Goal: Answer question/provide support

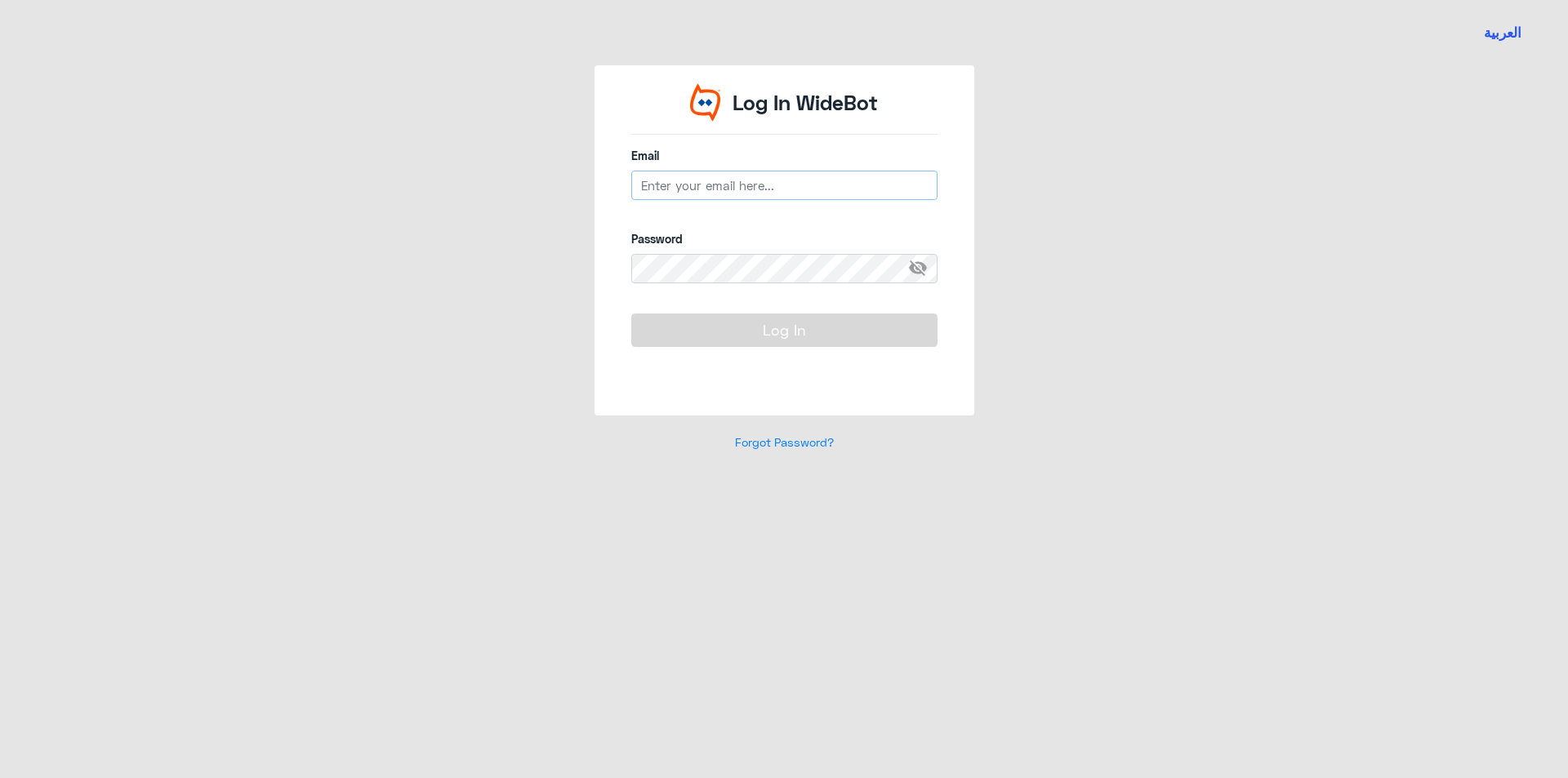
type input "[EMAIL_ADDRESS][DOMAIN_NAME]"
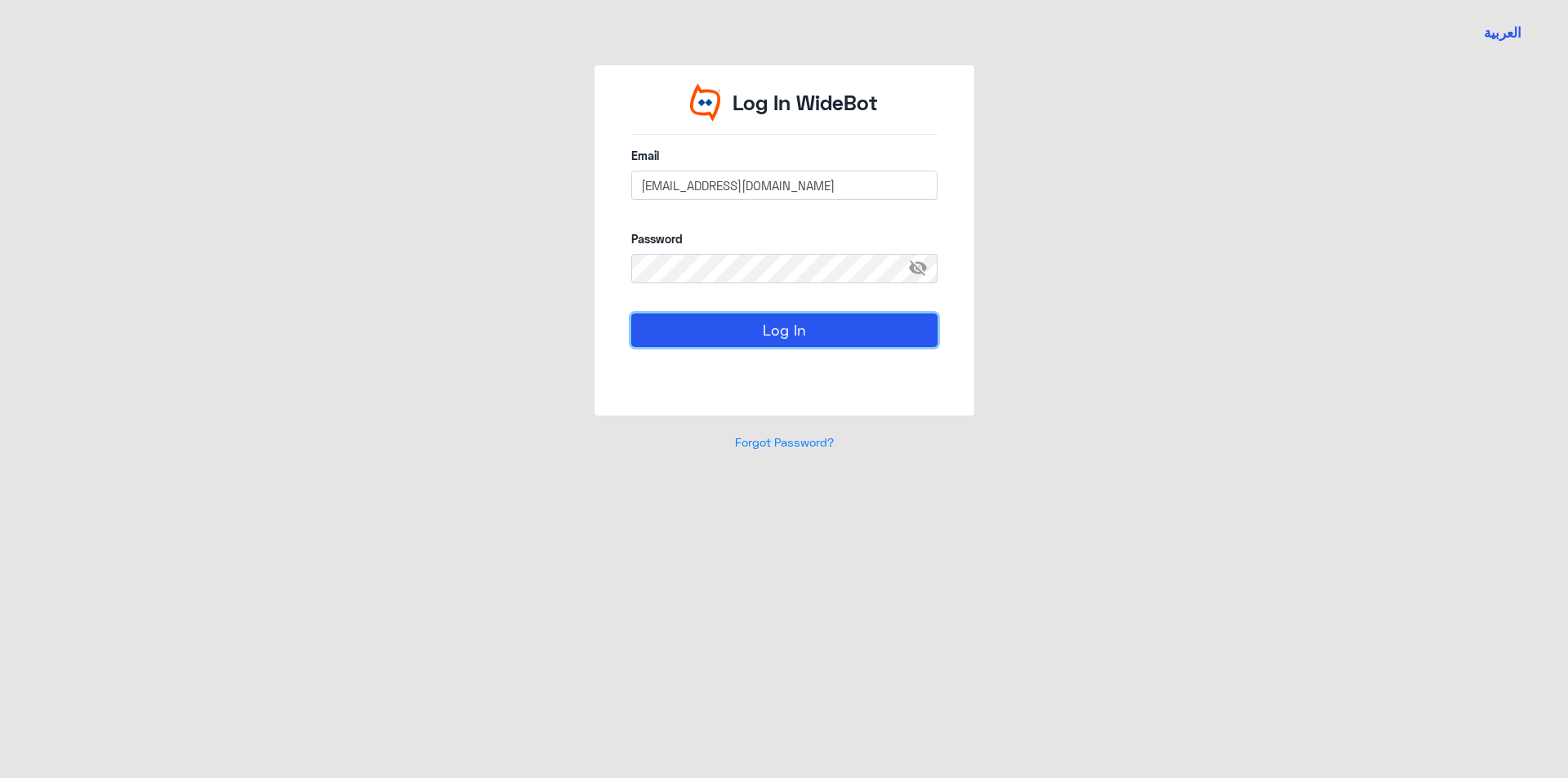
click at [740, 322] on button "Log In" at bounding box center [784, 329] width 306 height 33
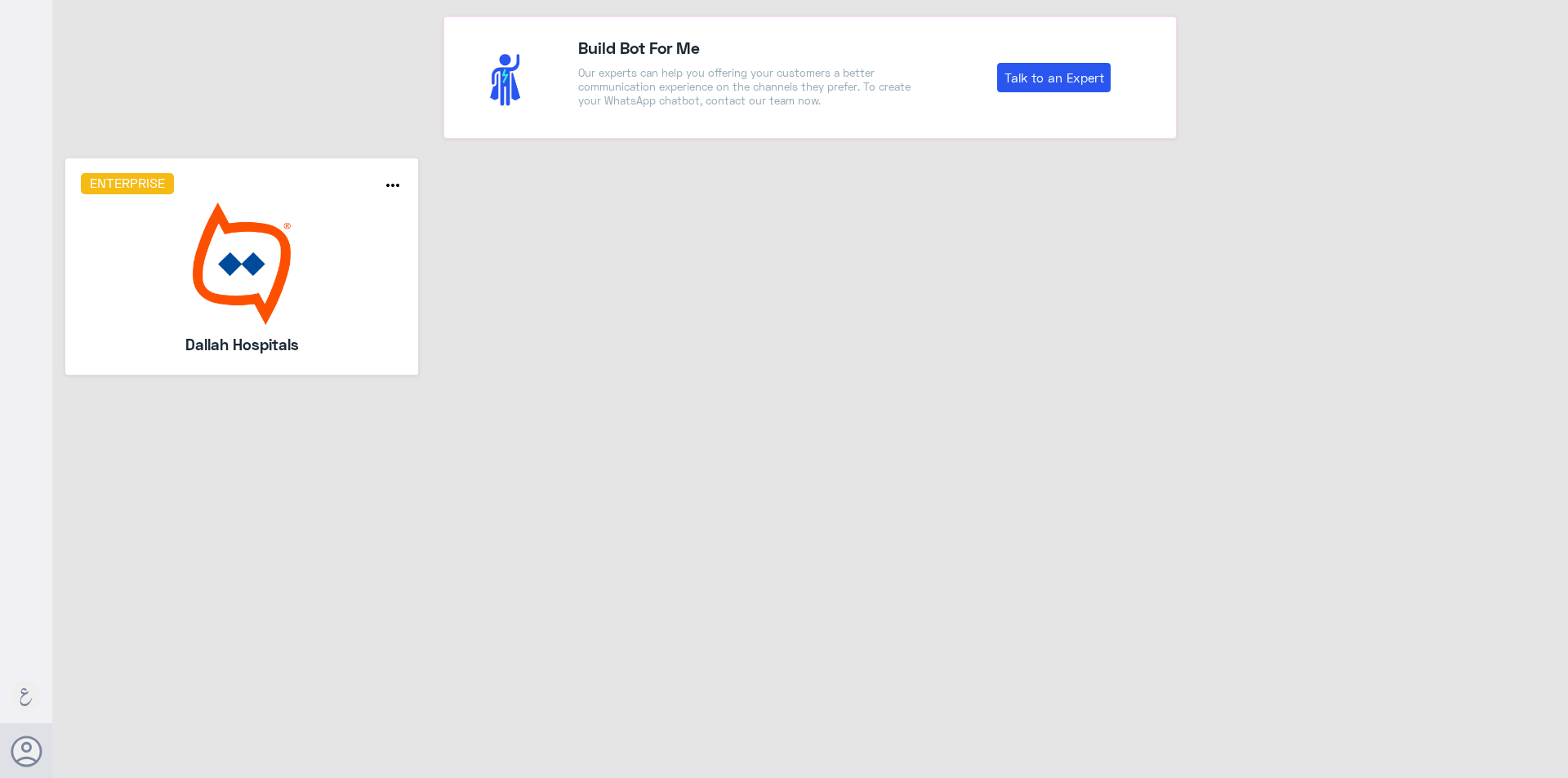
click at [236, 261] on img at bounding box center [242, 264] width 322 height 122
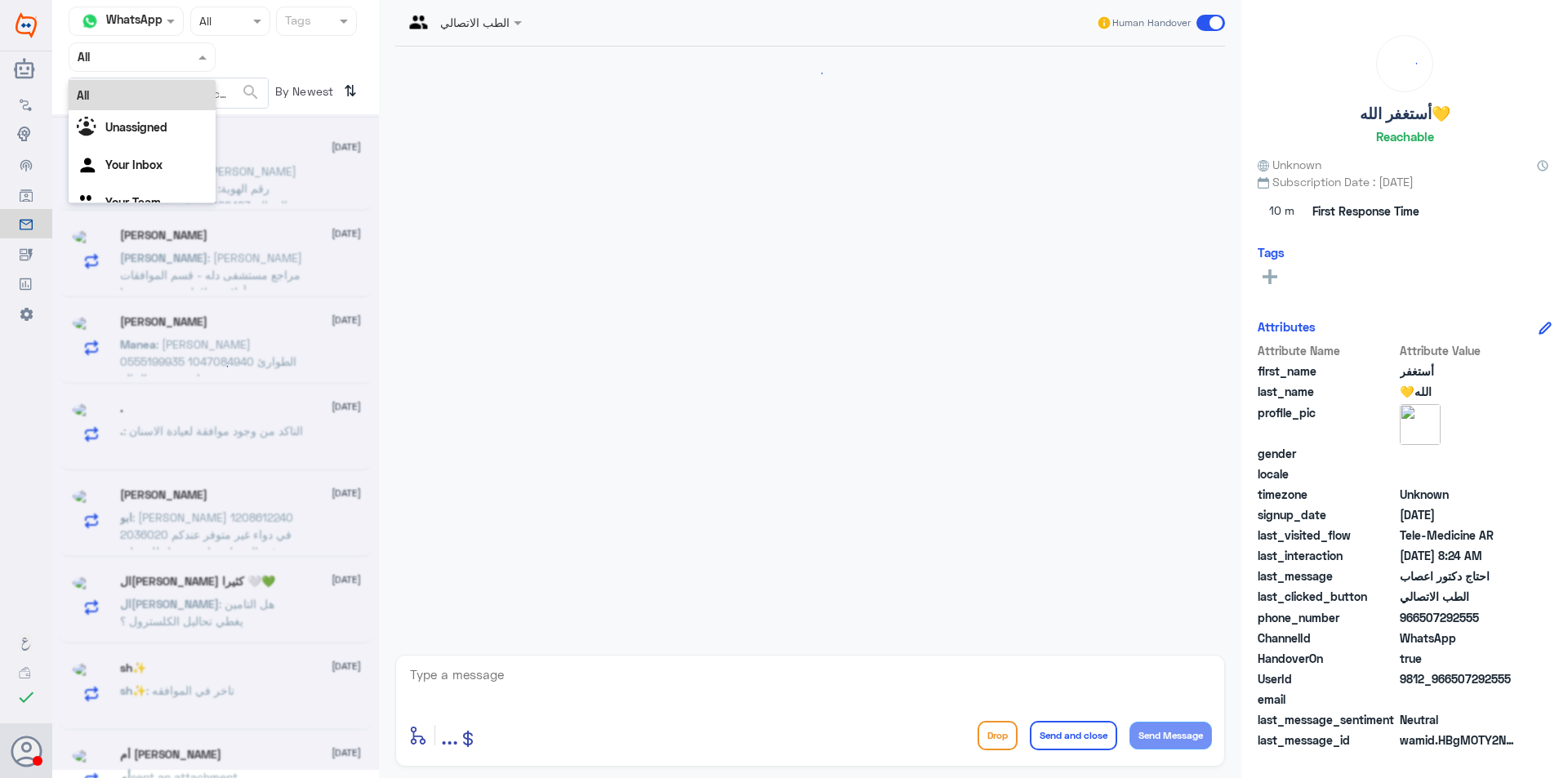
click at [127, 48] on input "text" at bounding box center [122, 57] width 89 height 19
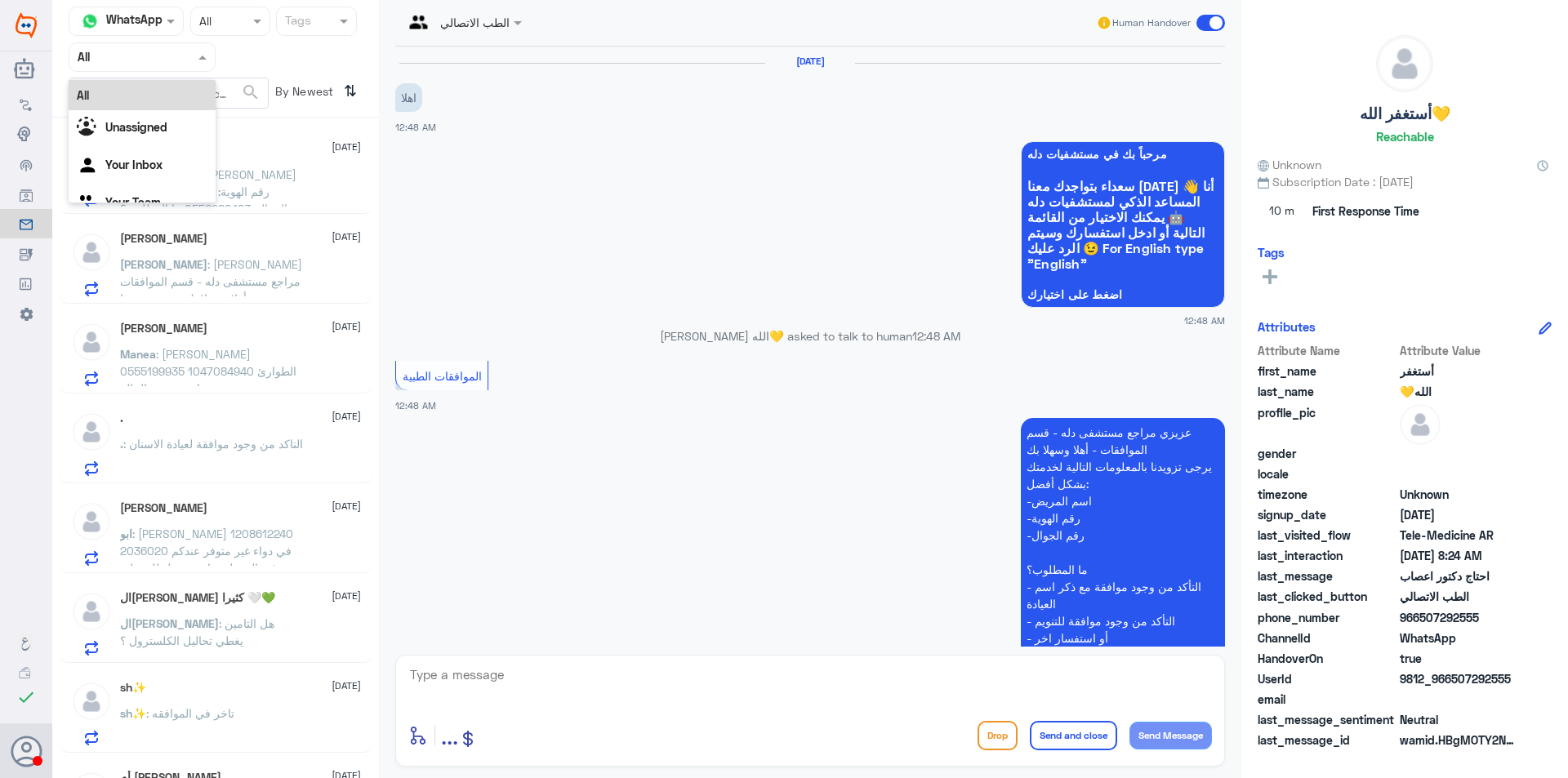
scroll to position [1457, 0]
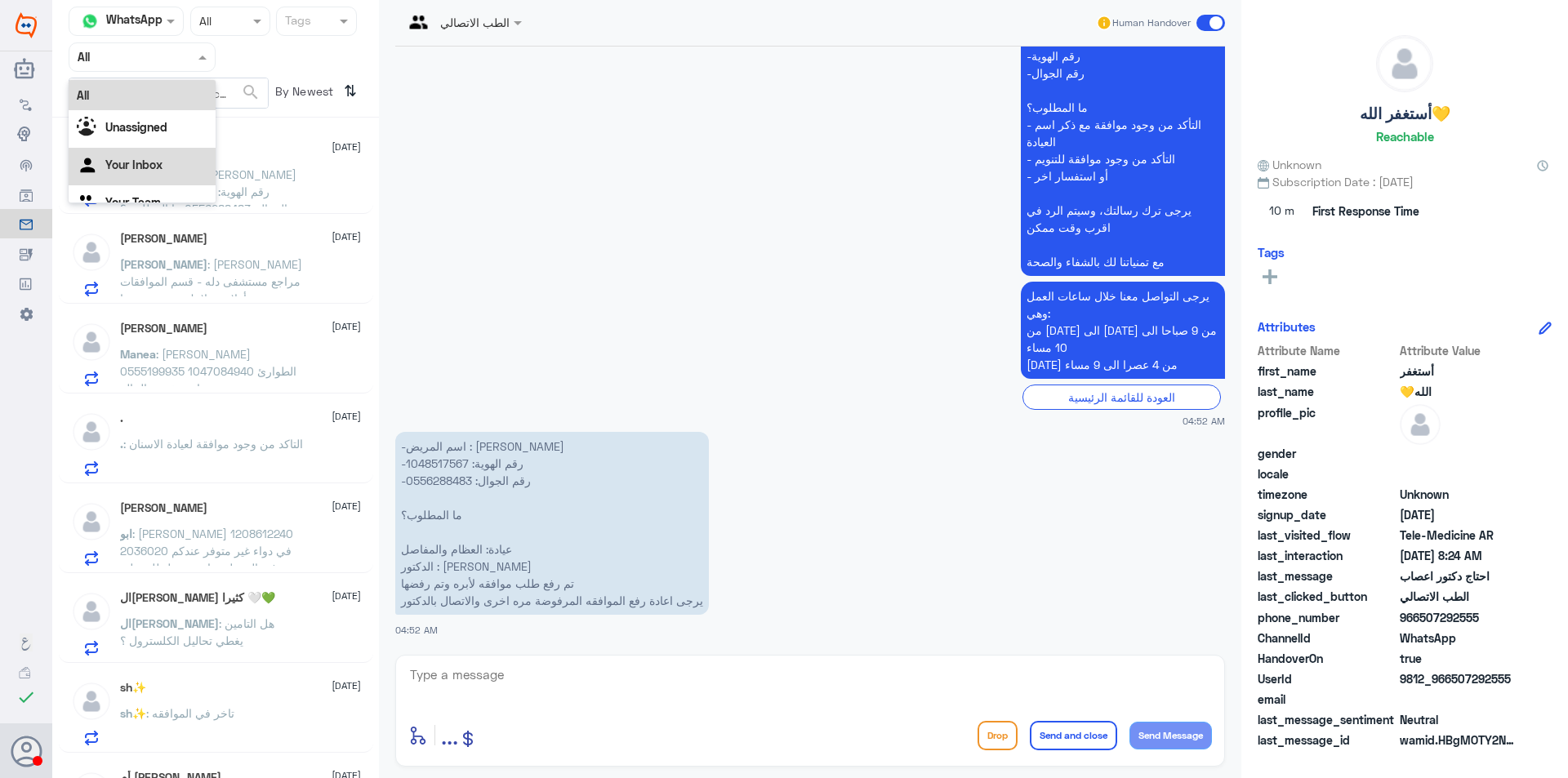
click at [121, 166] on Inbox "Your Inbox" at bounding box center [134, 165] width 58 height 14
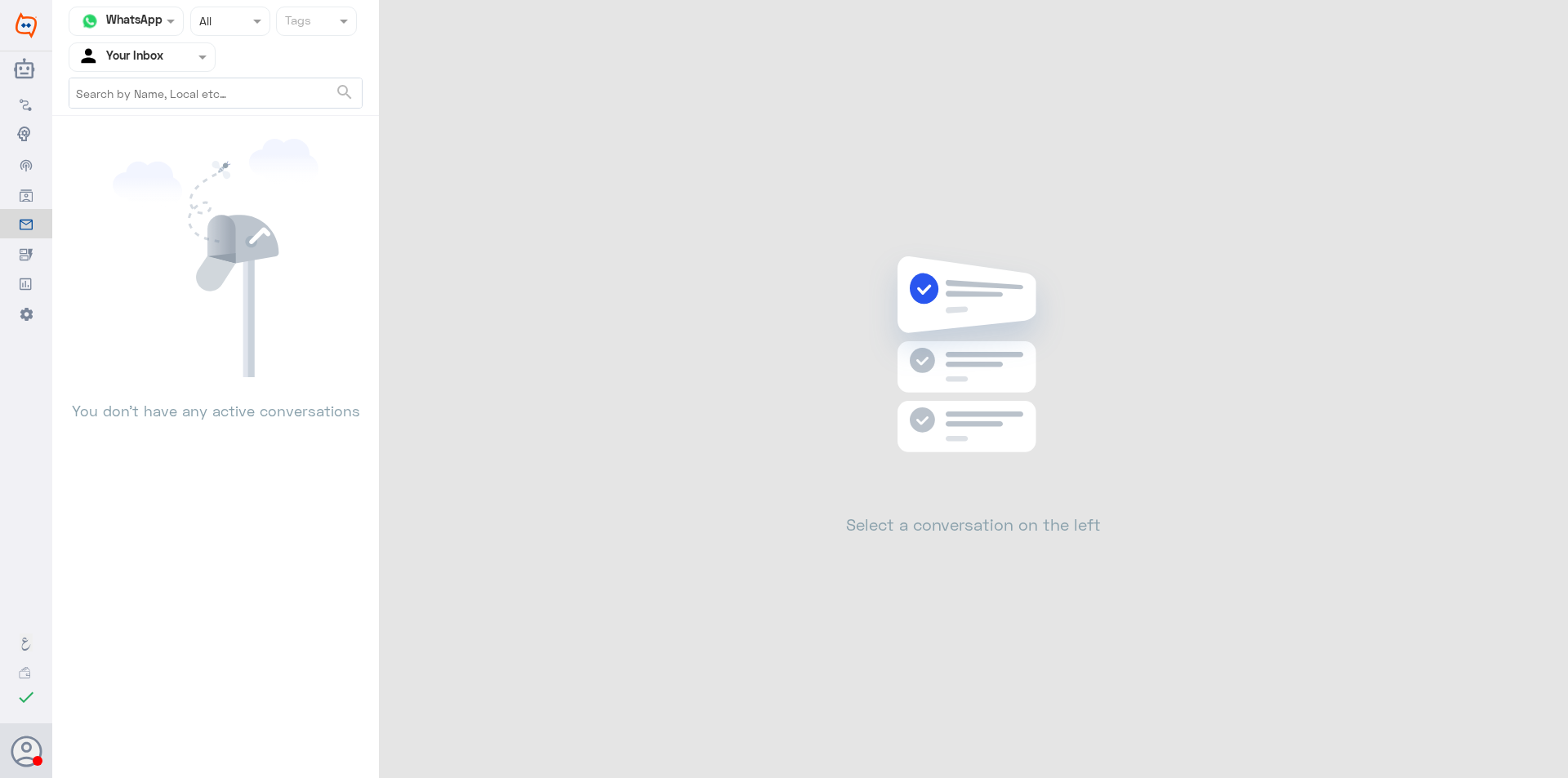
click at [153, 60] on input "text" at bounding box center [122, 57] width 89 height 19
click at [138, 174] on Team "Your Team" at bounding box center [133, 181] width 56 height 14
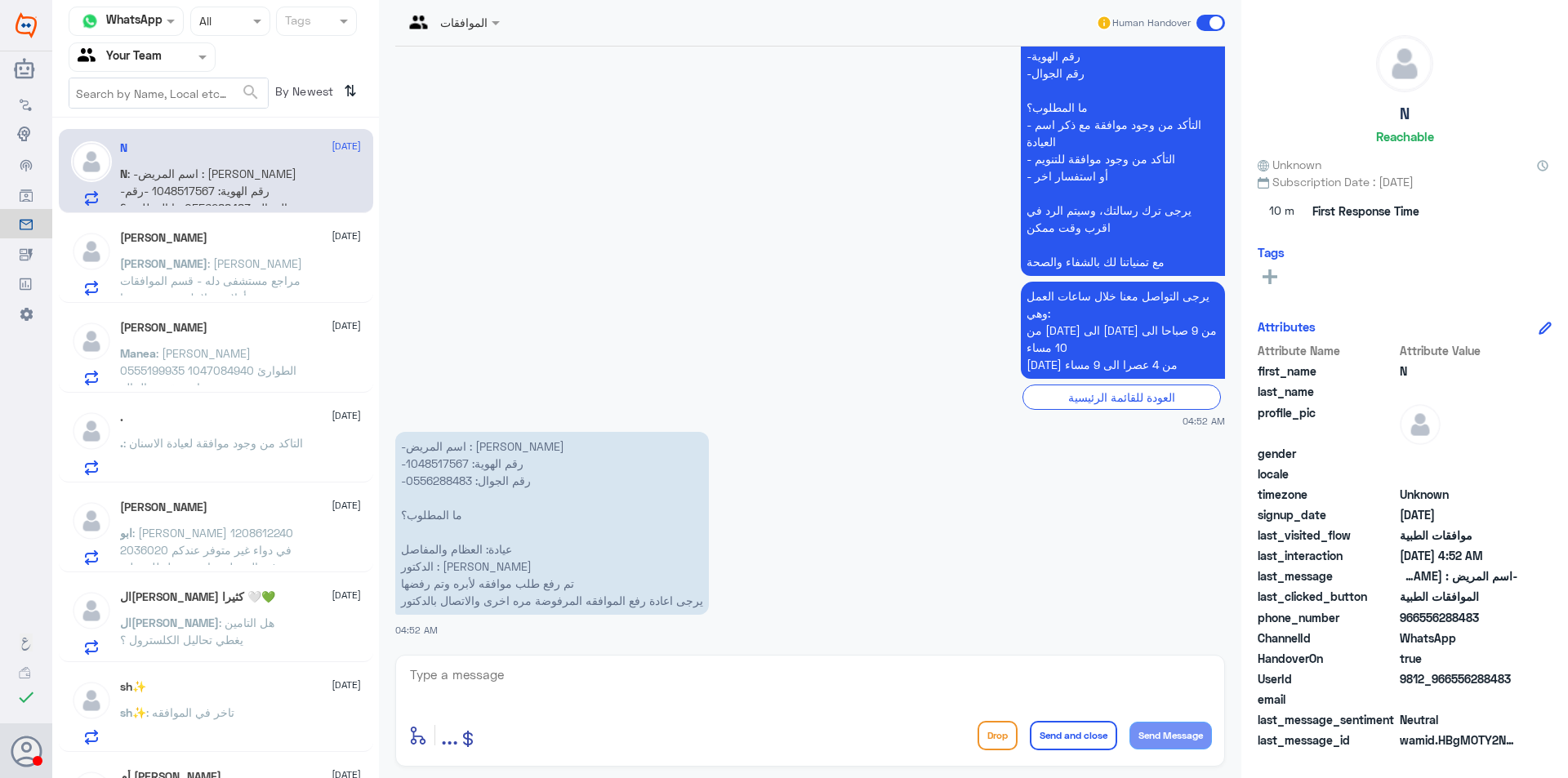
scroll to position [0, 0]
click at [442, 461] on p "-اسم المريض : [PERSON_NAME] -رقم الهوية: 1048517567 -رقم الجوال: 0556288483 ما …" at bounding box center [552, 523] width 313 height 183
copy p "1048517567"
click at [749, 677] on textarea at bounding box center [810, 683] width 804 height 40
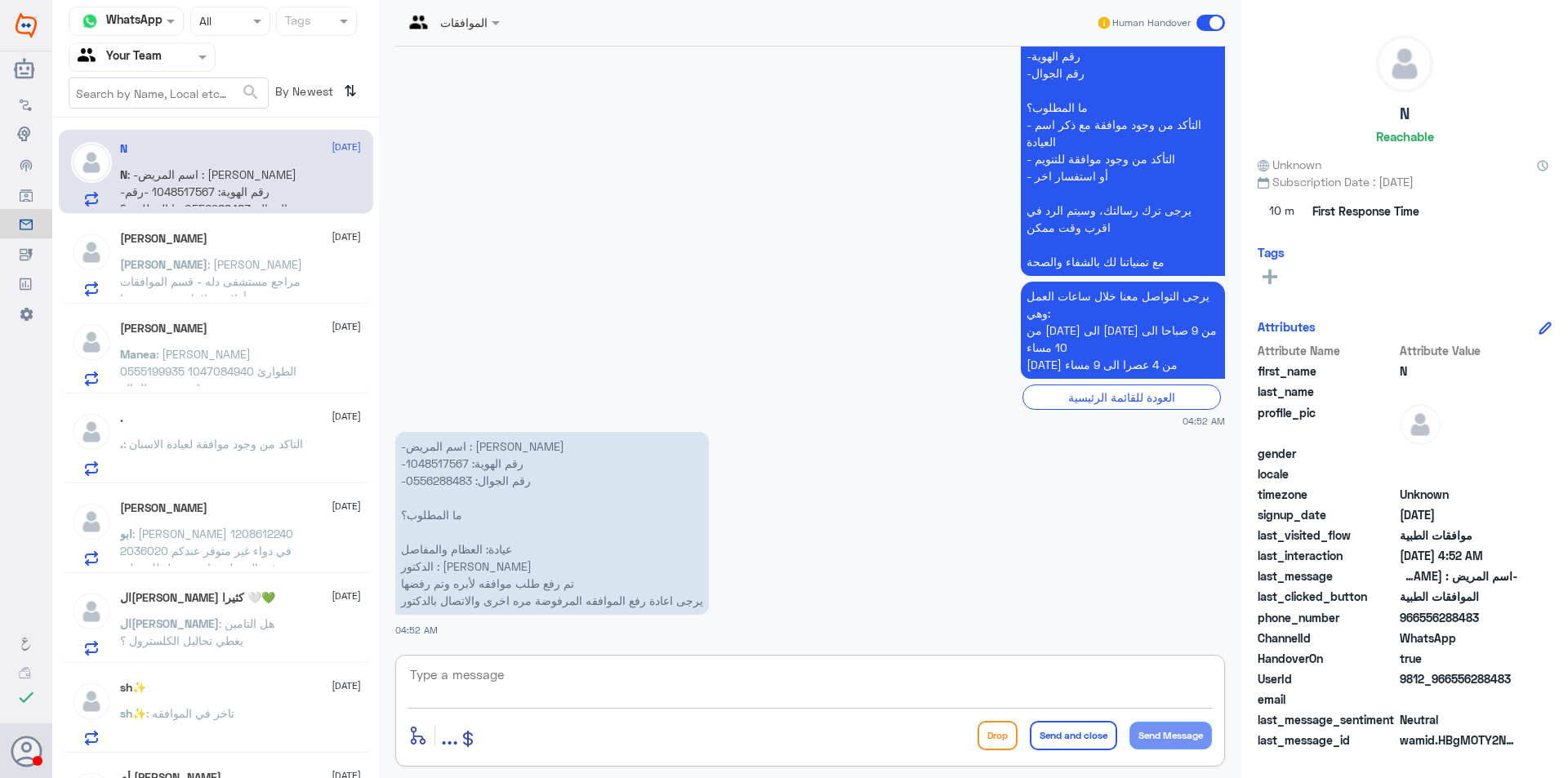
type textarea "j"
paste textarea "[MEDICAL_DATA]"
type textarea "تمت الموافقه على ابرة [MEDICAL_DATA] يمكنك تلقي الخدمة"
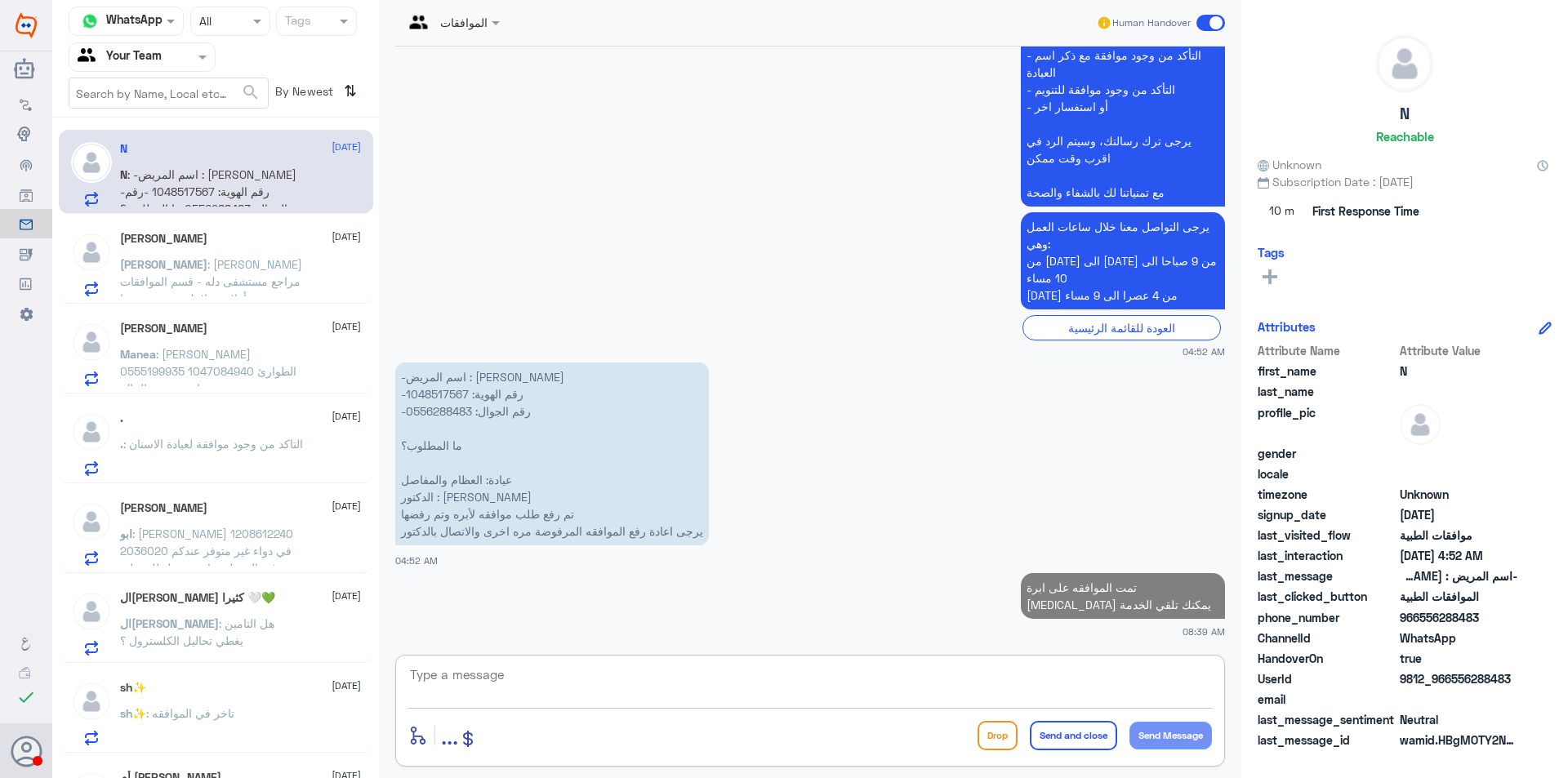
click at [266, 272] on p "[PERSON_NAME] : [PERSON_NAME] مراجع مستشفى دله - قسم الموافقات - أهلا وسهلا بك …" at bounding box center [212, 276] width 184 height 41
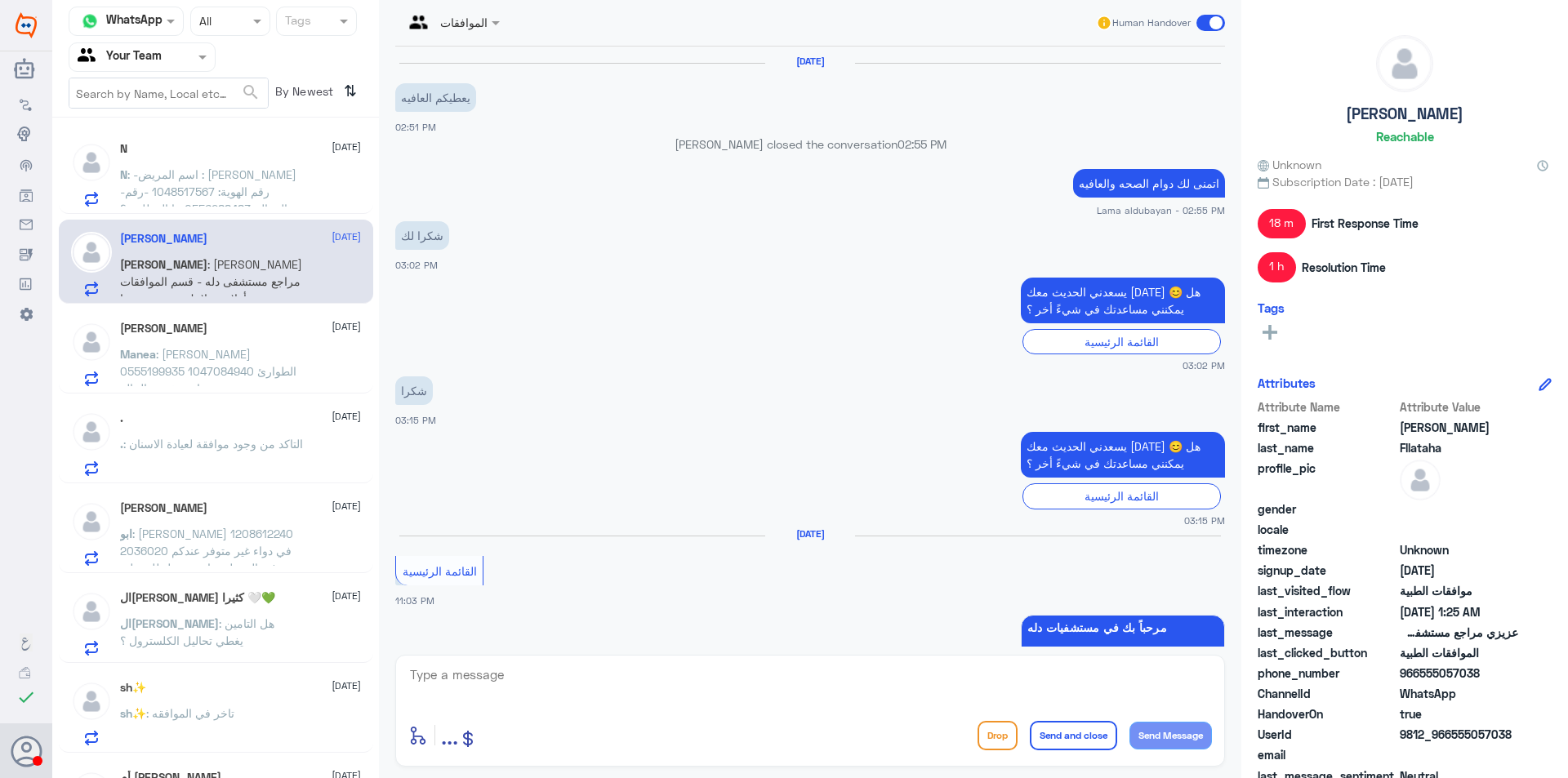
scroll to position [1645, 0]
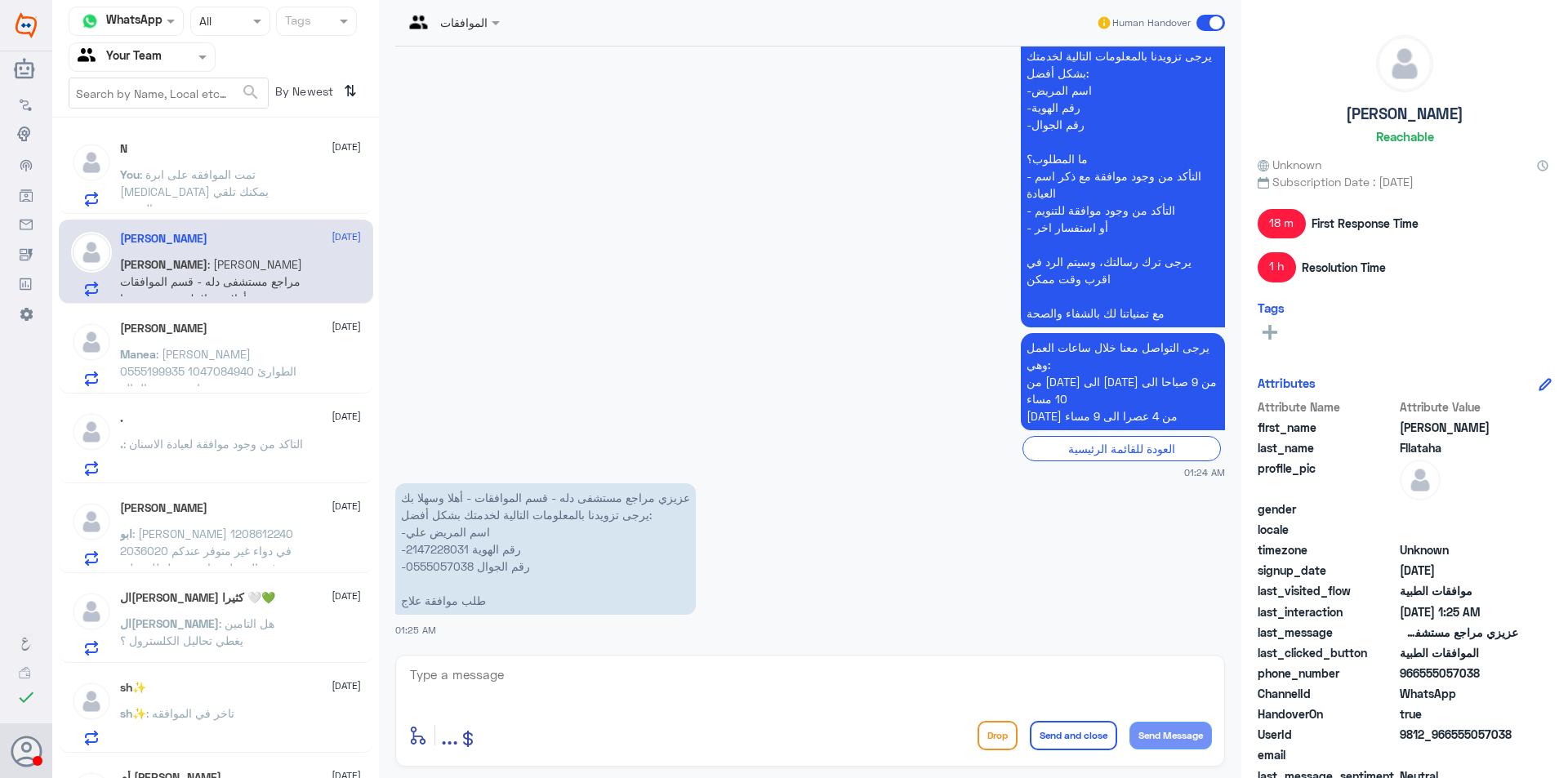
click at [430, 551] on p "عزيزي مراجع مستشفى دله - قسم الموافقات - أهلا وسهلا بك يرجى تزويدنا بالمعلومات …" at bounding box center [546, 549] width 301 height 132
copy p "2147228031"
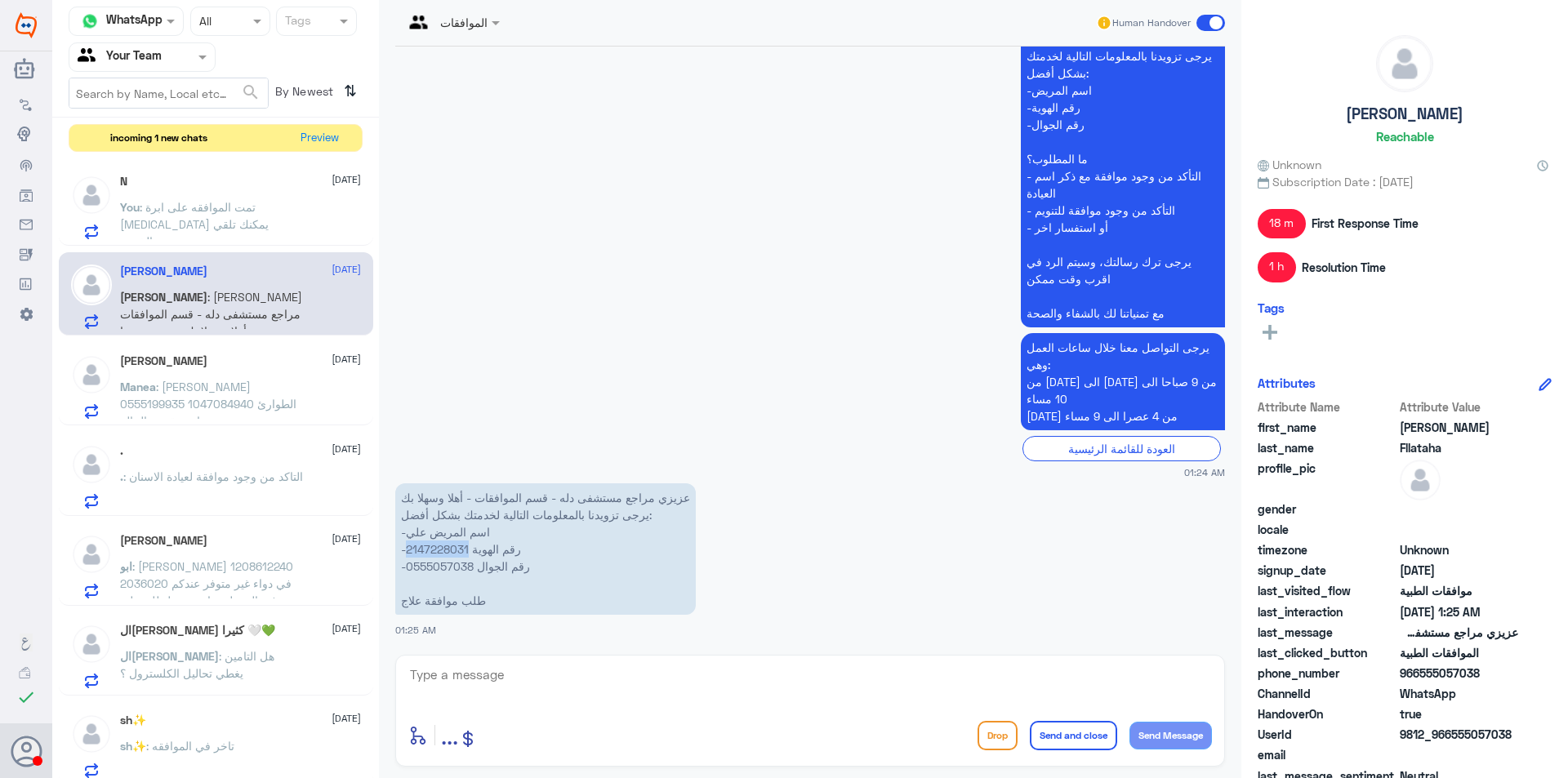
copy p "2147228031"
click at [594, 699] on textarea at bounding box center [810, 683] width 804 height 40
type textarea "l"
type textarea "من فضلك زودني رقم الطلب"
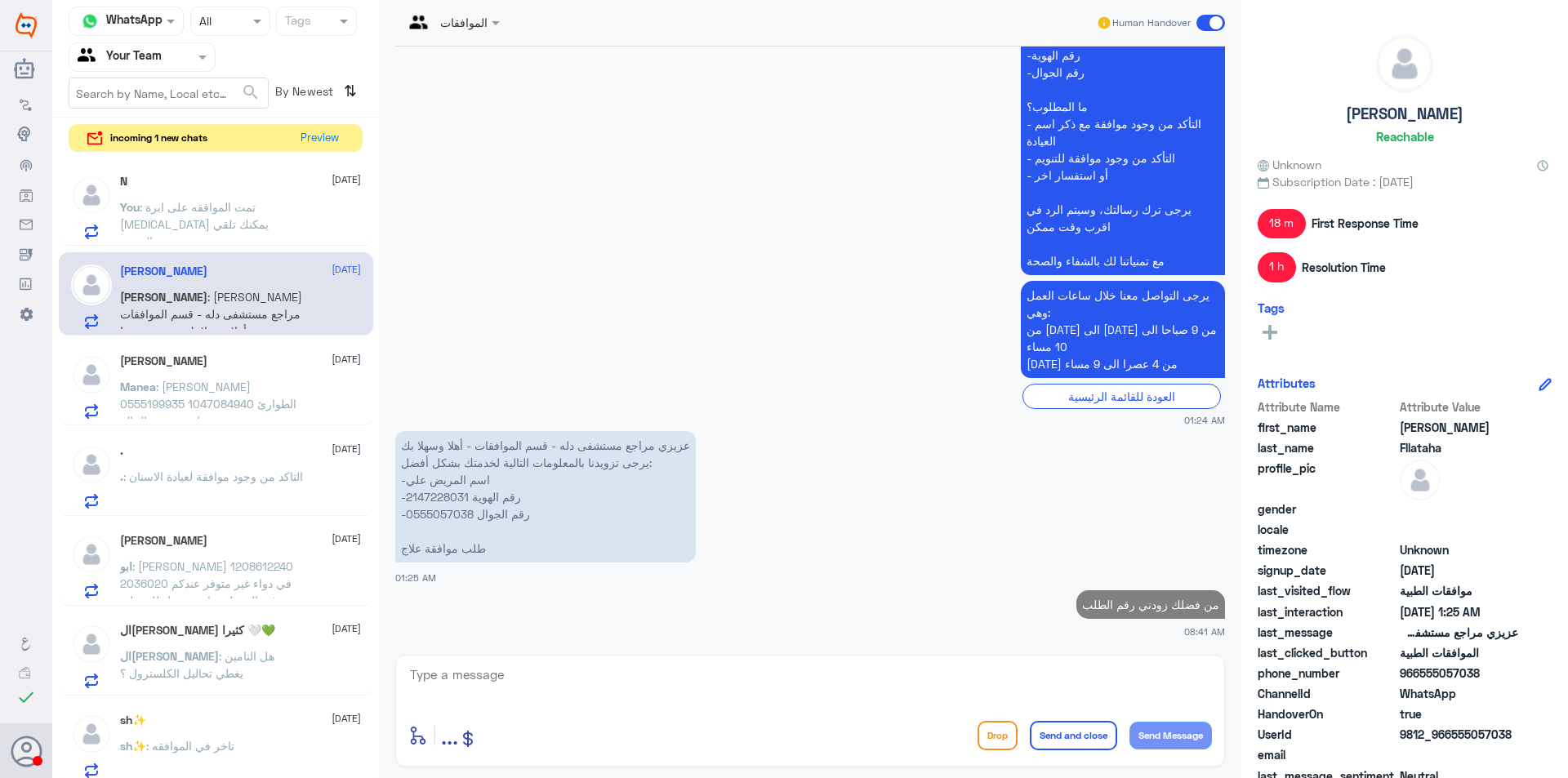
click at [272, 182] on div "N [DATE]" at bounding box center [241, 181] width 241 height 14
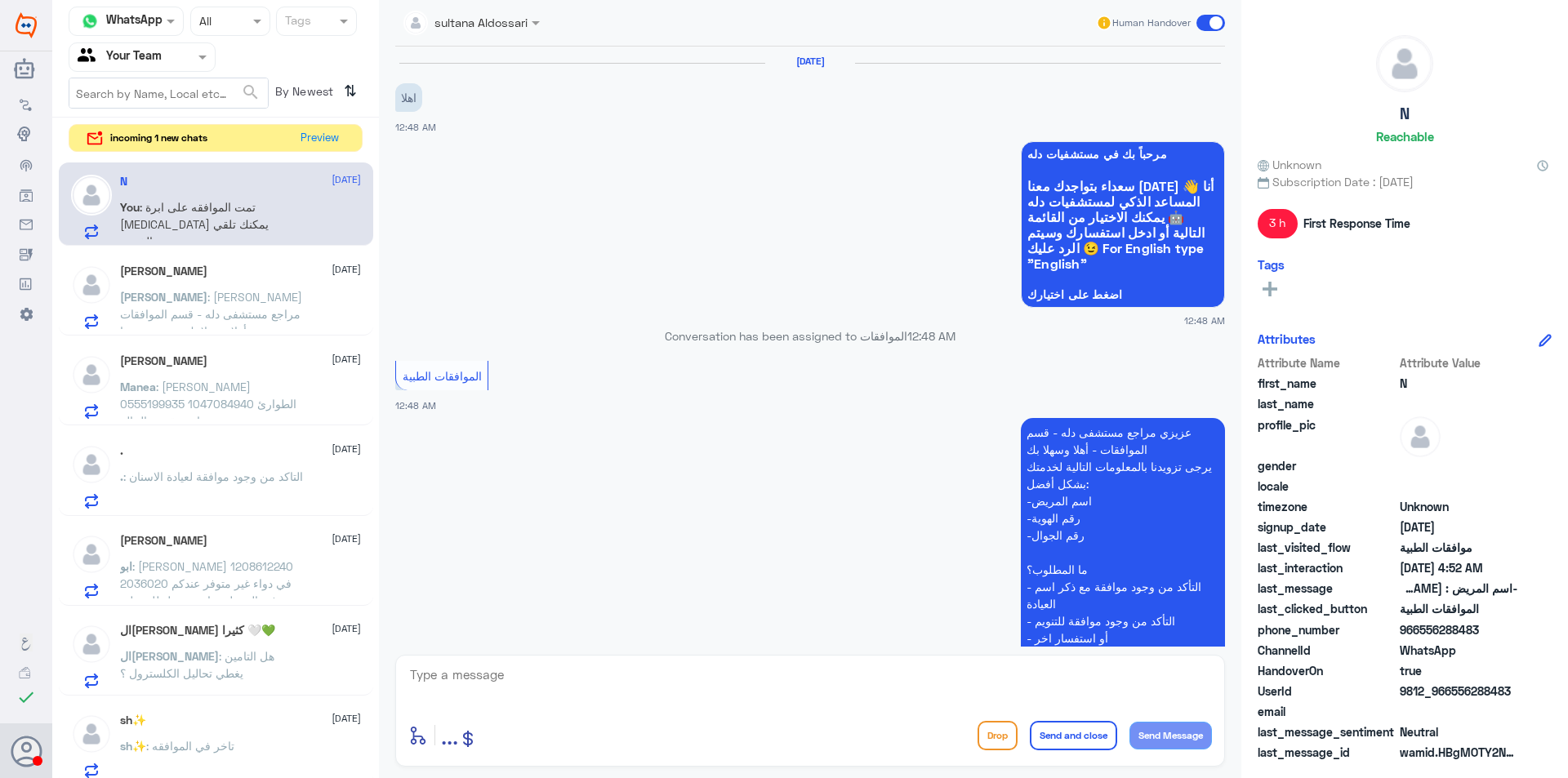
scroll to position [1556, 0]
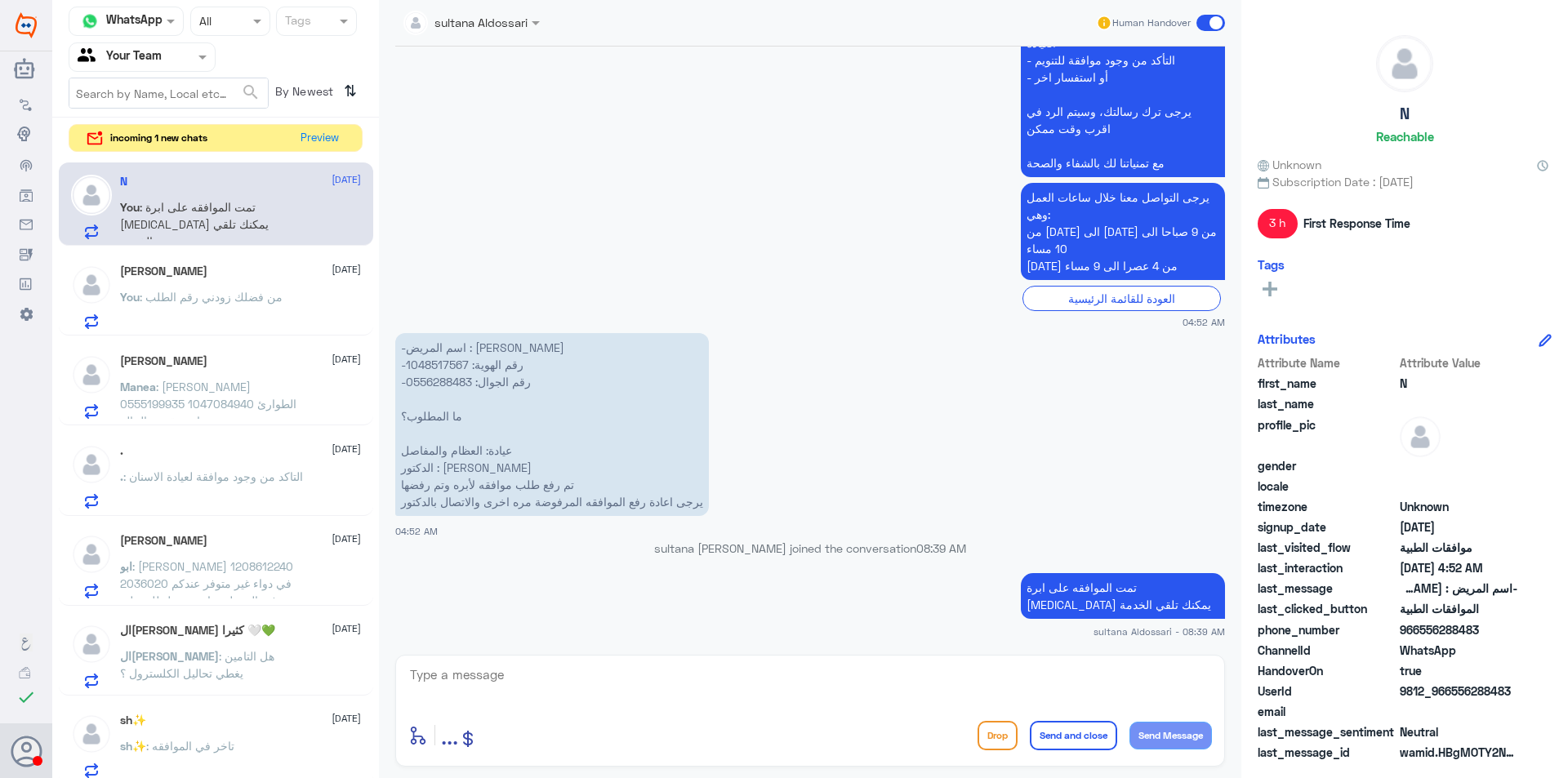
click at [445, 363] on p "-اسم المريض : [PERSON_NAME] -رقم الهوية: 1048517567 -رقم الجوال: 0556288483 ما …" at bounding box center [552, 424] width 313 height 183
copy p "1048517567"
click at [316, 135] on button "Preview" at bounding box center [320, 137] width 50 height 26
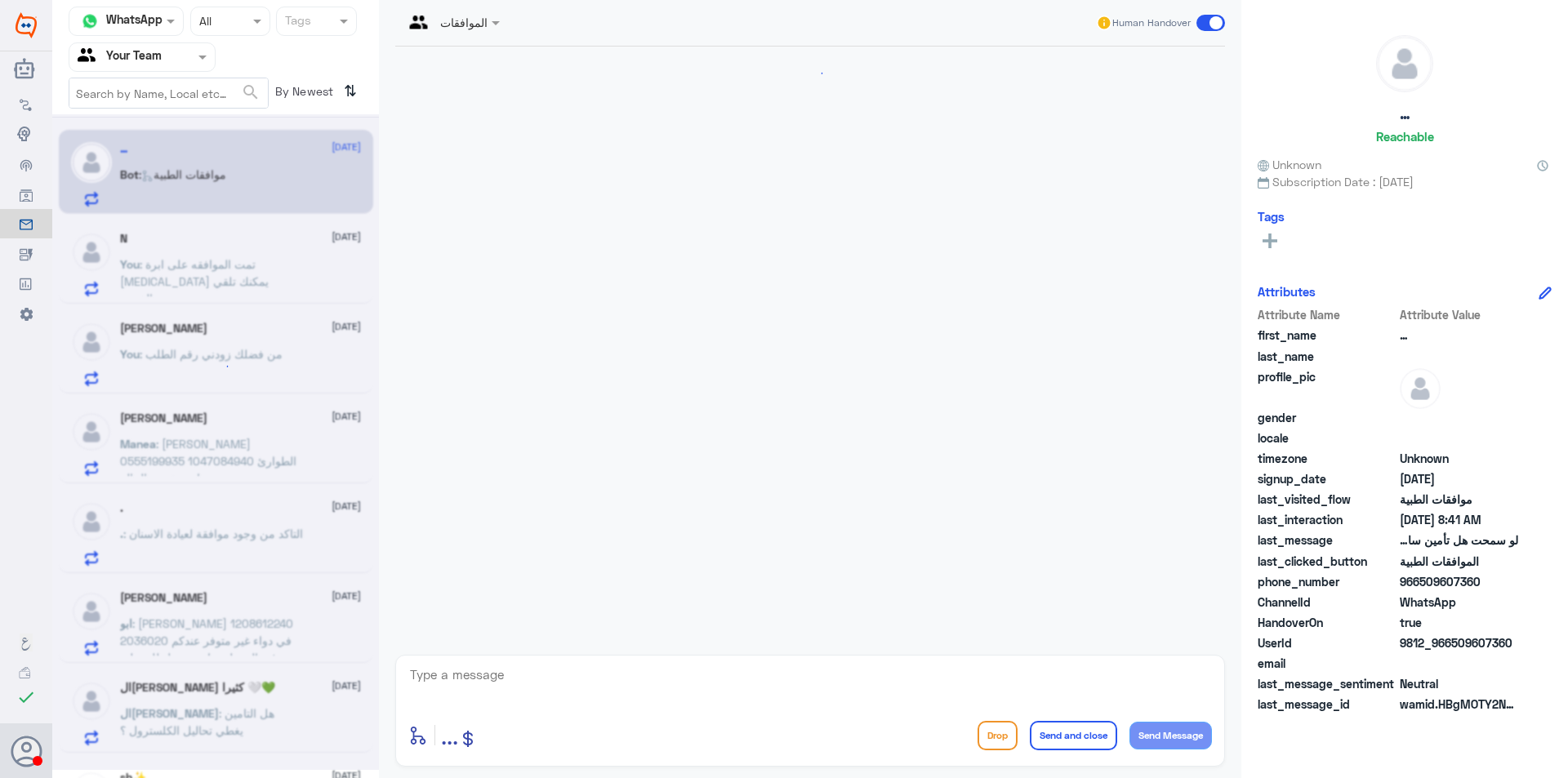
scroll to position [251, 0]
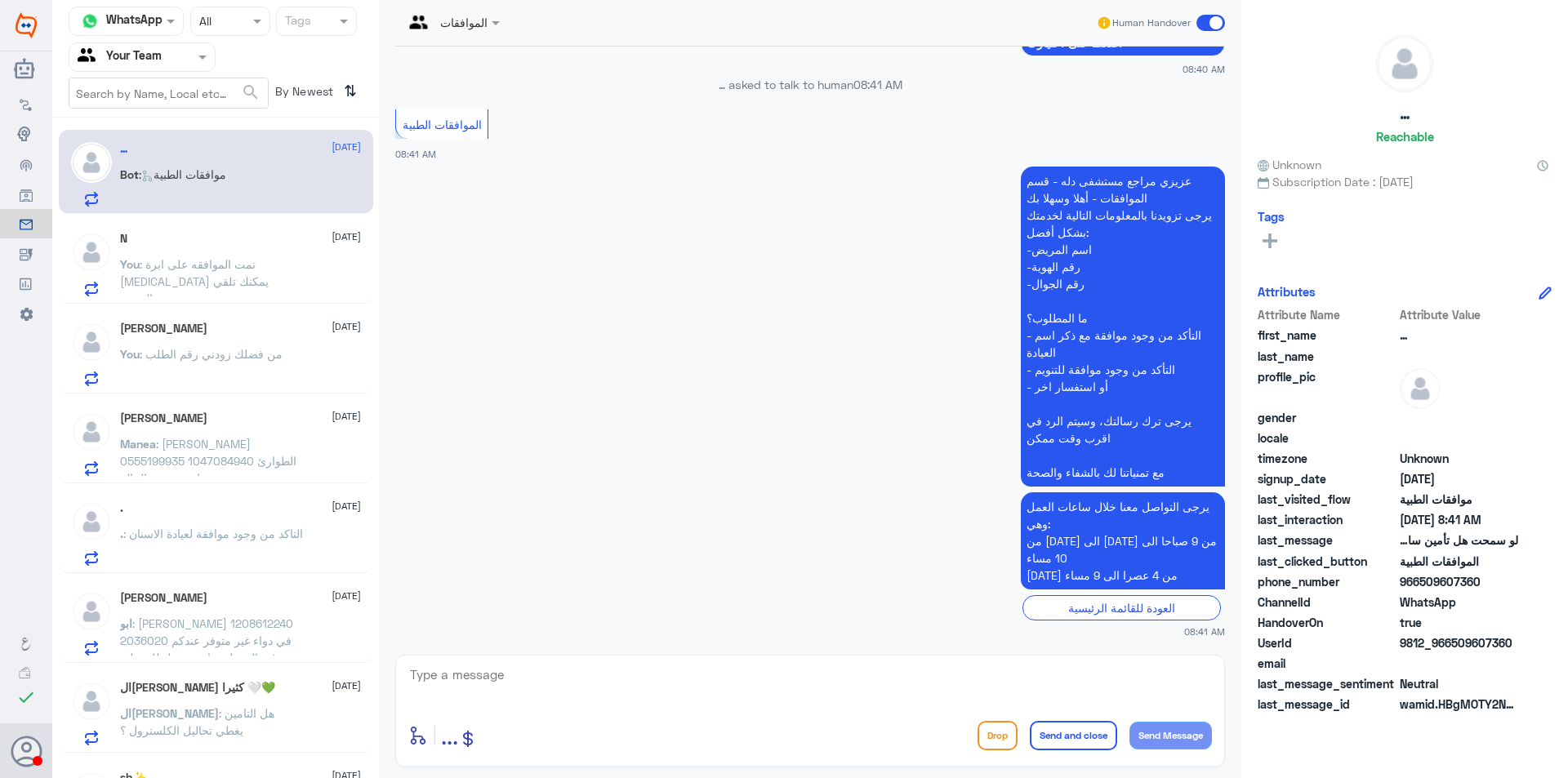
click at [645, 677] on textarea at bounding box center [810, 683] width 804 height 40
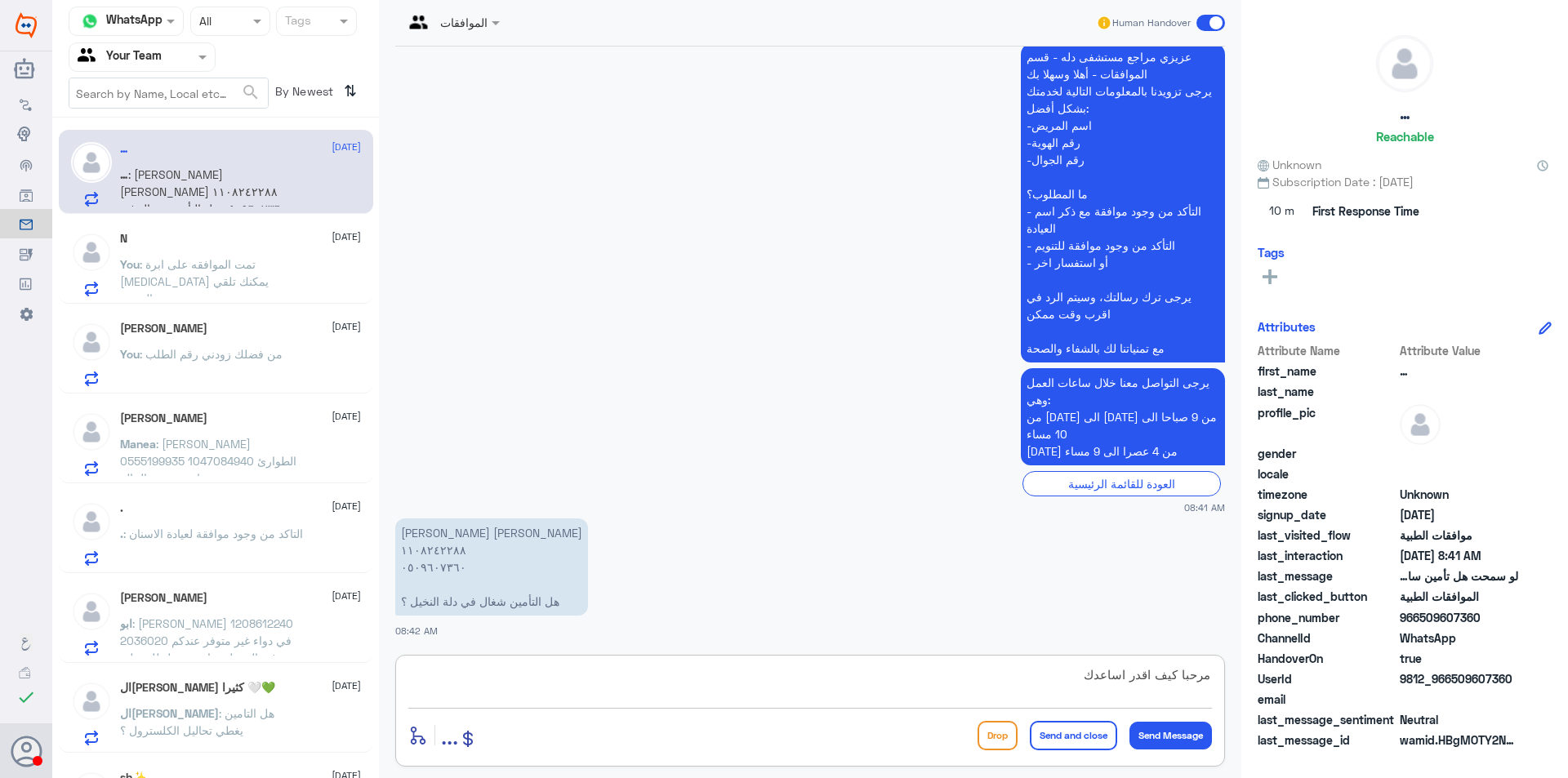
type textarea "مرحبا كيف اقدر اساعدك"
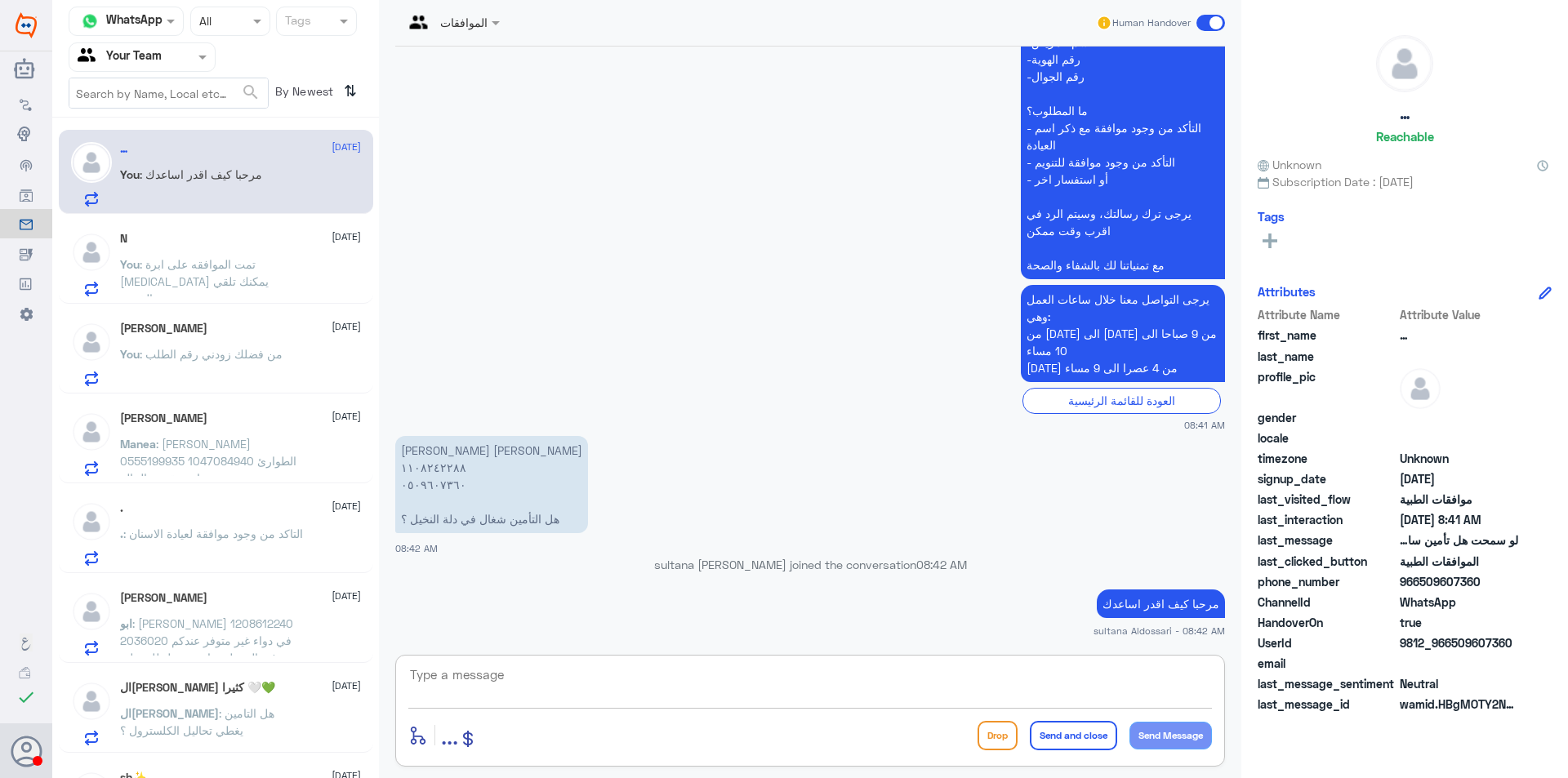
drag, startPoint x: 510, startPoint y: 669, endPoint x: 487, endPoint y: 671, distance: 23.1
click at [504, 672] on textarea at bounding box center [810, 683] width 804 height 40
drag, startPoint x: 563, startPoint y: 683, endPoint x: 252, endPoint y: 633, distance: 315.0
click at [252, 633] on div "Channel WhatsApp Status × All Tags Agent Filter Your Team search By Newest ⇅ … …" at bounding box center [810, 391] width 1516 height 783
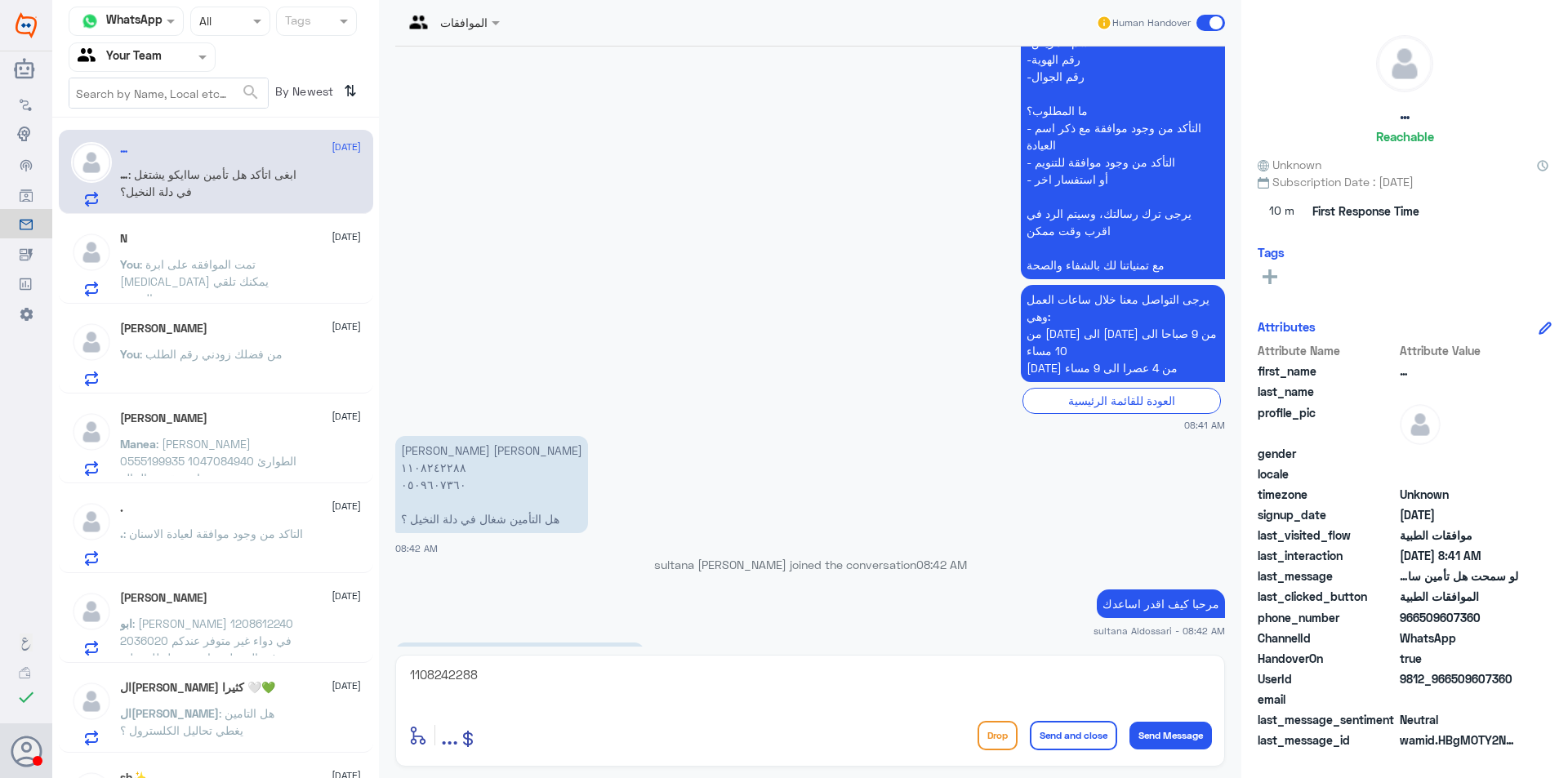
scroll to position [484, 0]
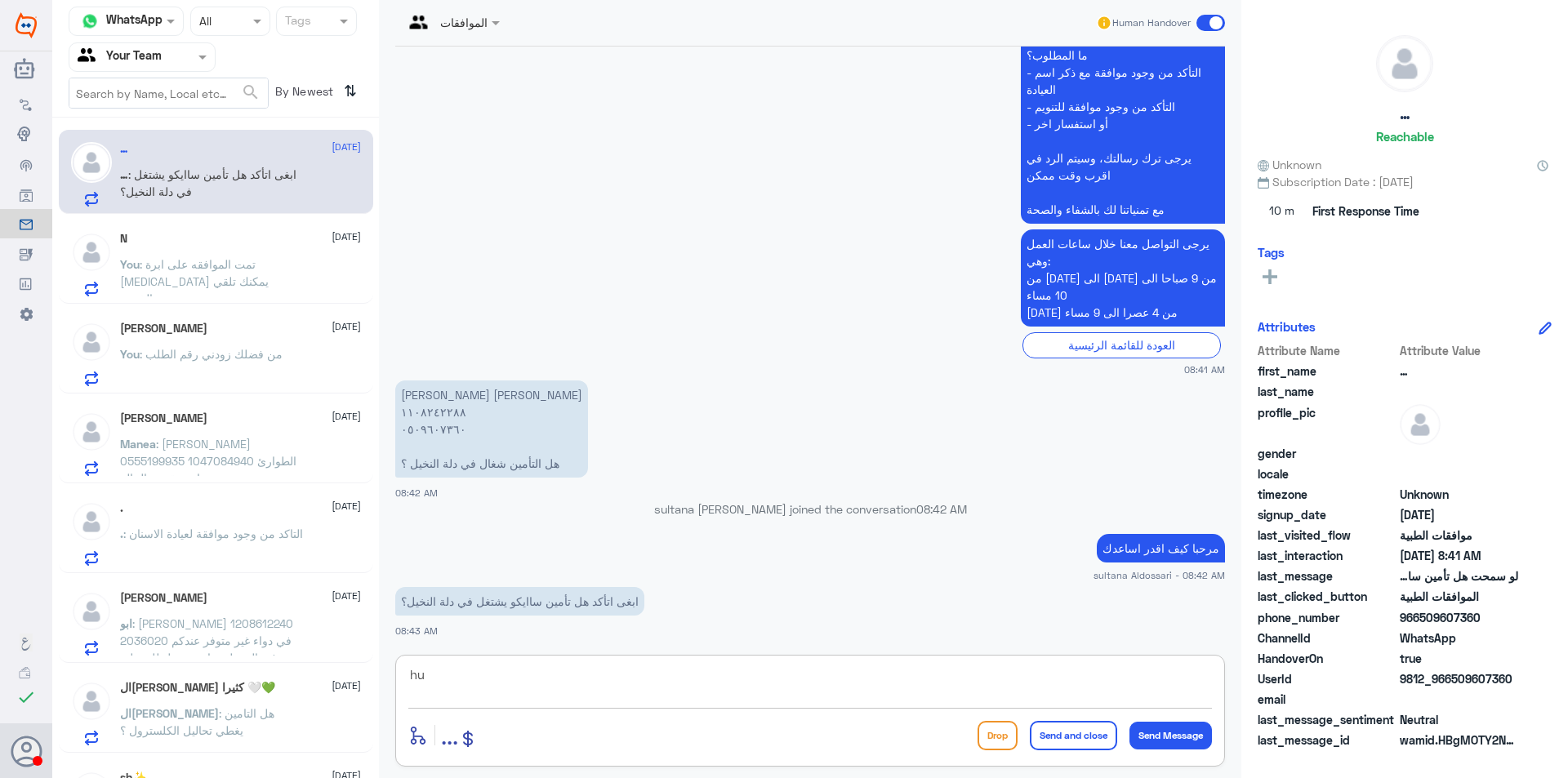
type textarea "h"
type textarea "اعتذر التامين غير مغطى"
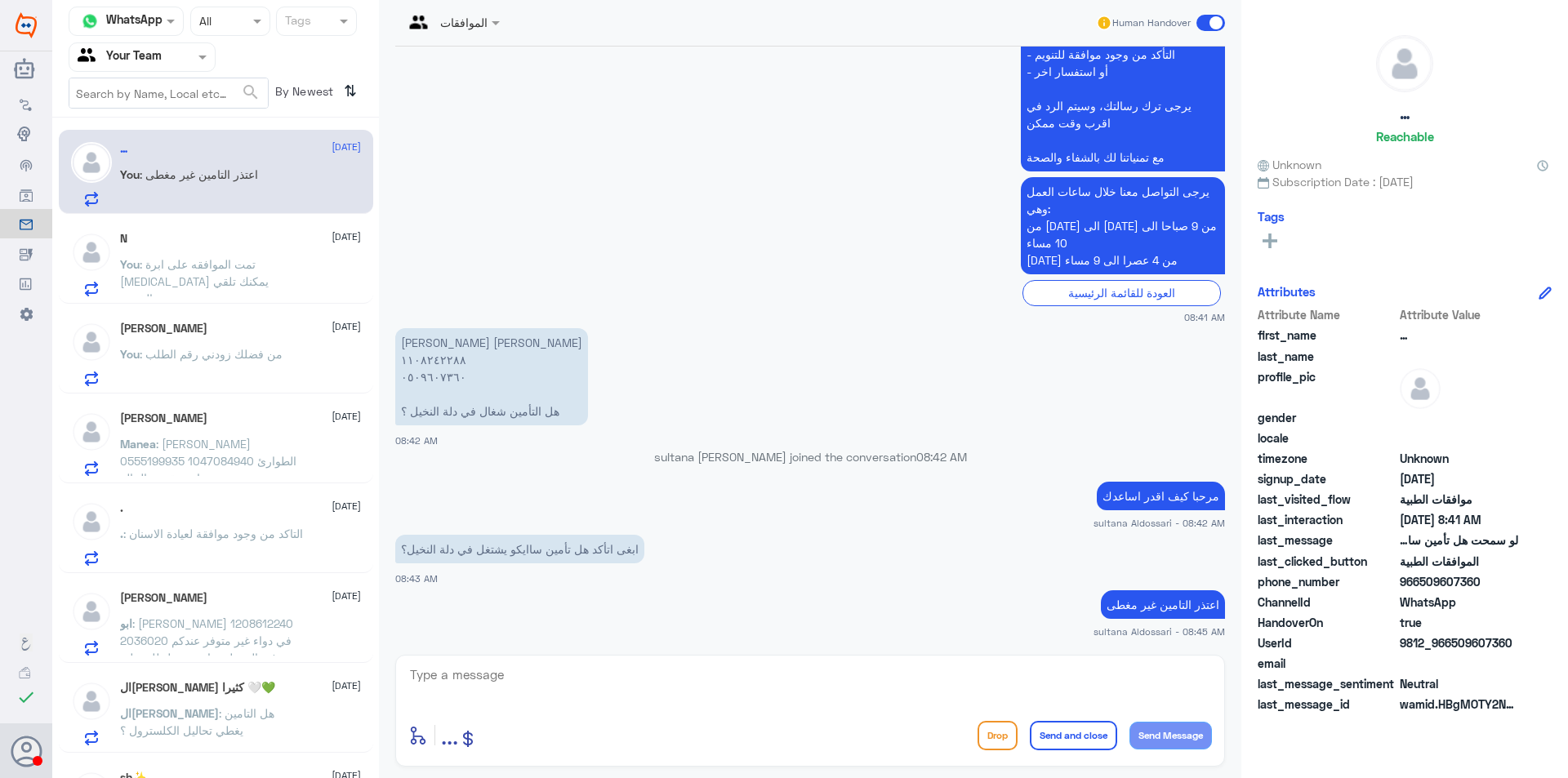
click at [264, 279] on p "You : تمت الموافقه على ابرة [MEDICAL_DATA] يمكنك تلقي الخدمة" at bounding box center [212, 276] width 184 height 41
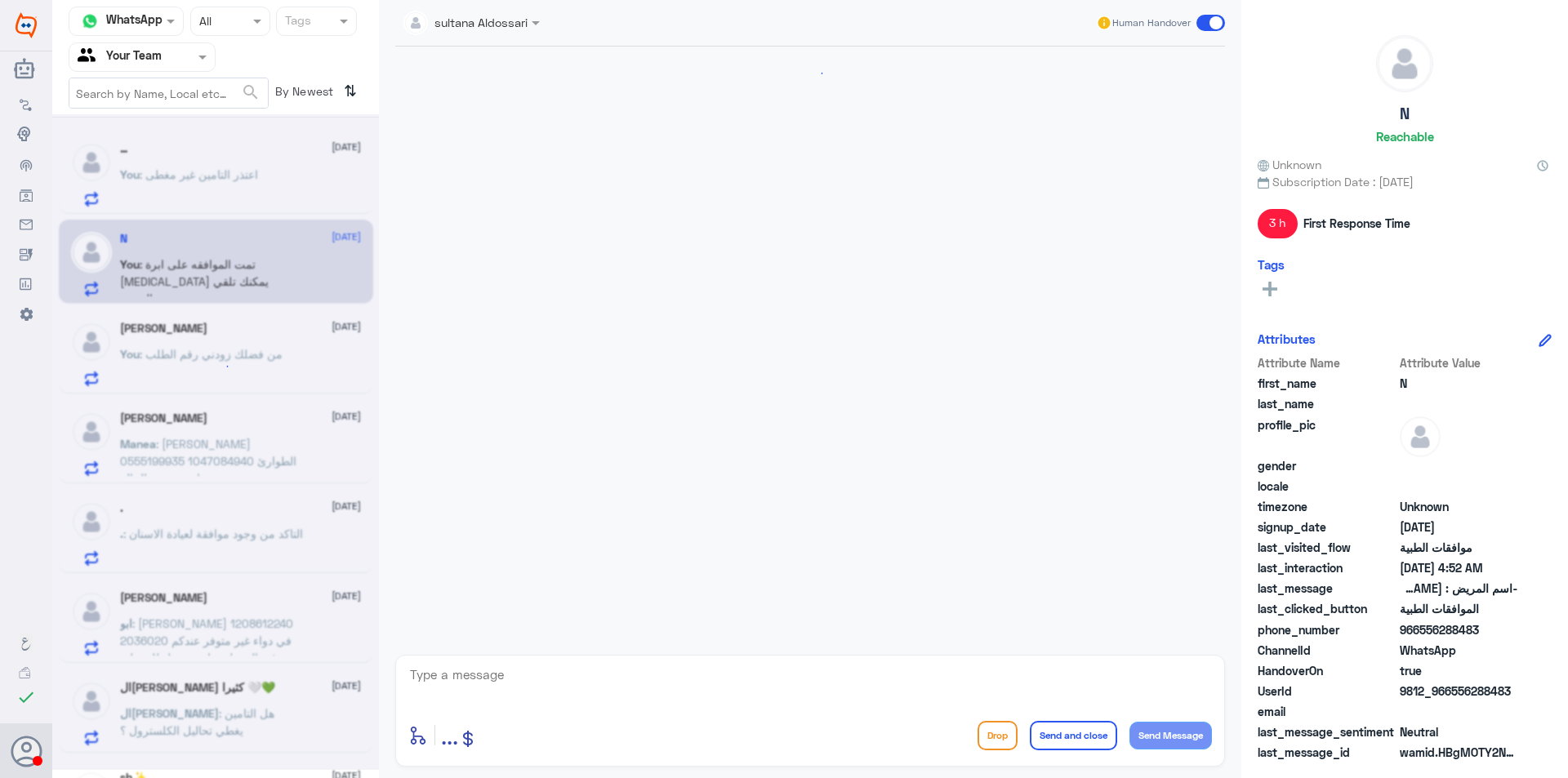
scroll to position [1556, 0]
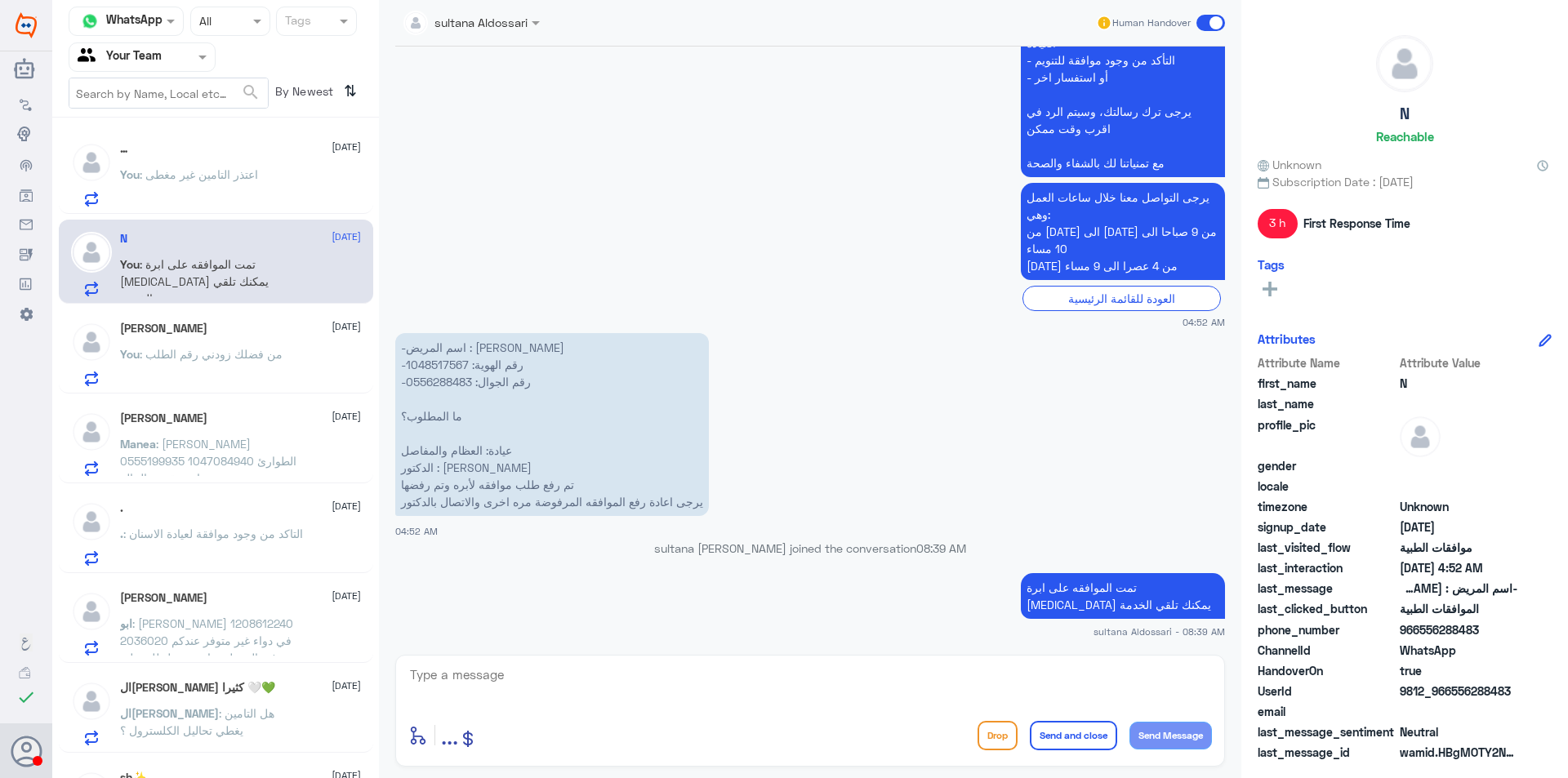
click at [231, 366] on p "You : من فضلك زودني رقم الطلب" at bounding box center [202, 366] width 163 height 41
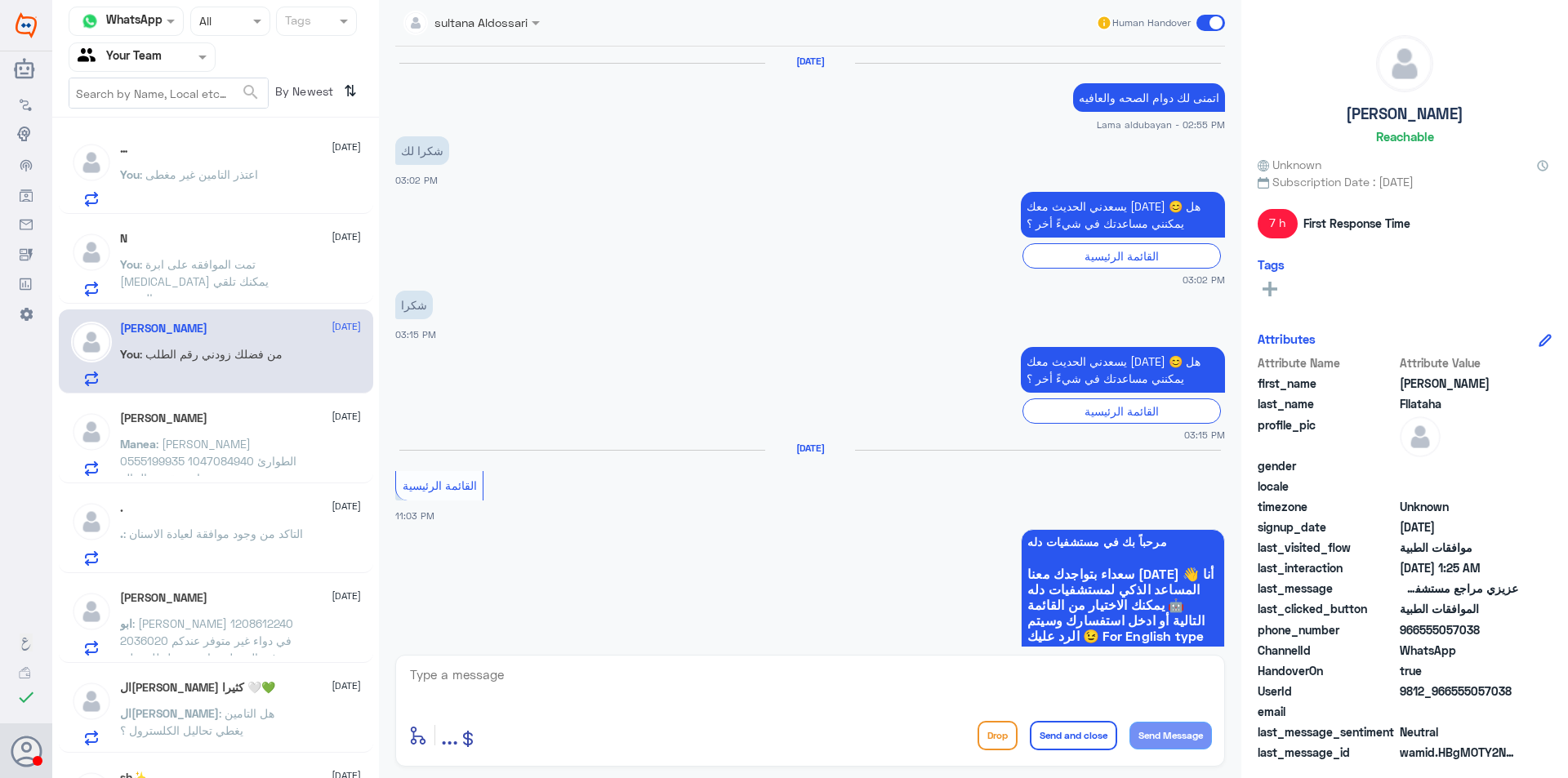
scroll to position [1641, 0]
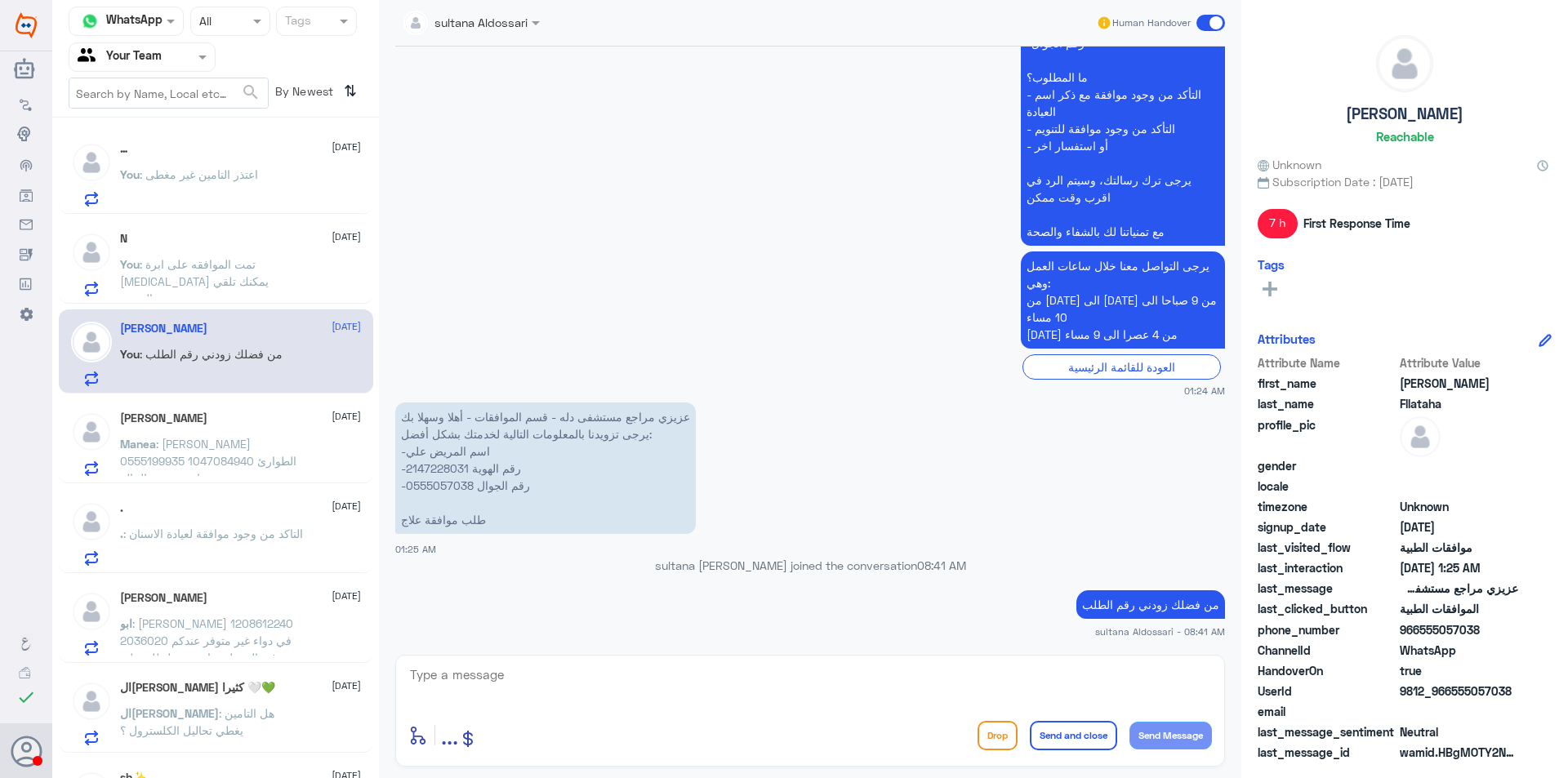
click at [262, 448] on span ": [PERSON_NAME] 0555199935 1047084940 الطوارئ اريد تقرير بالحالة" at bounding box center [208, 461] width 176 height 48
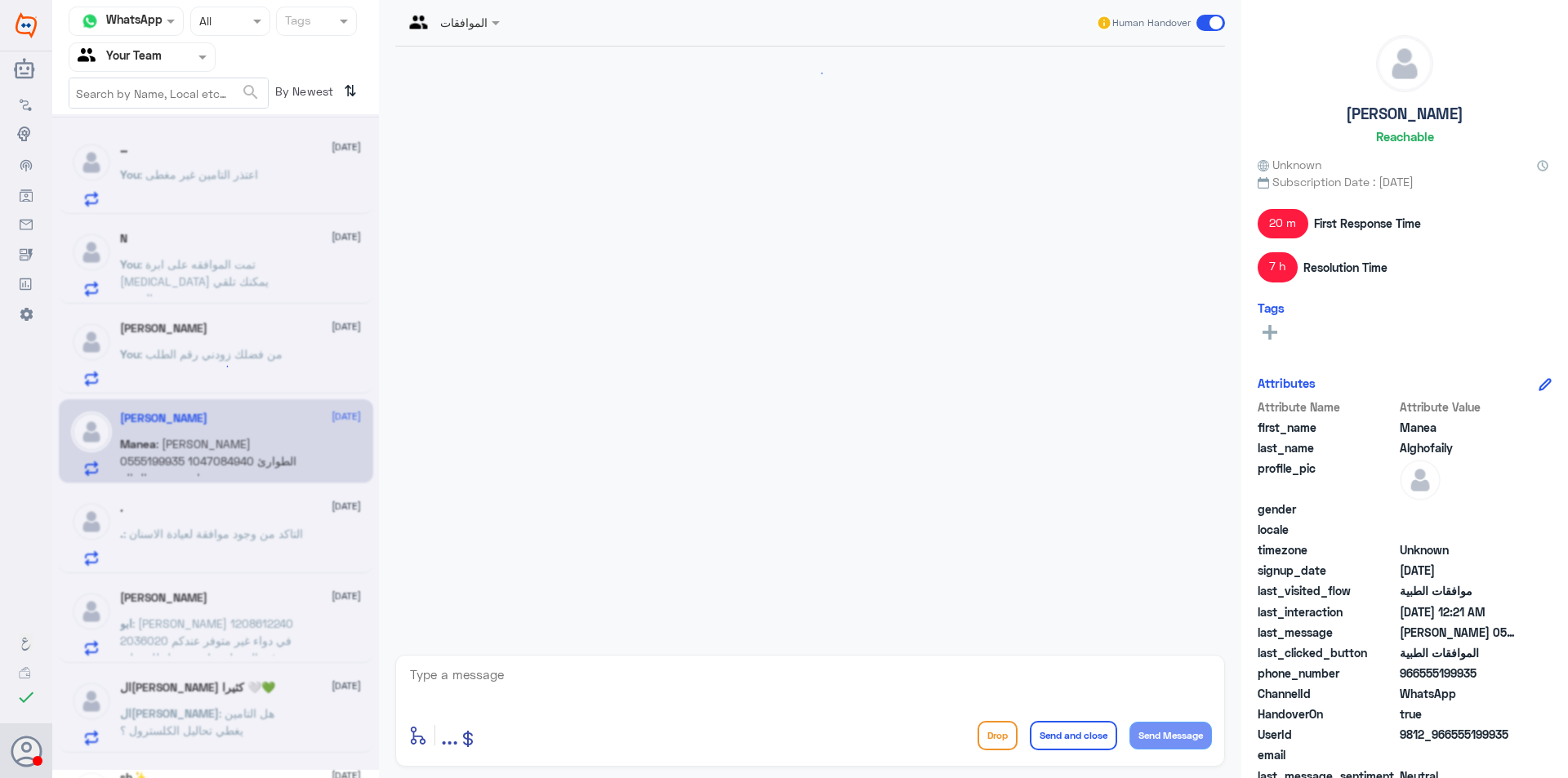
scroll to position [1589, 0]
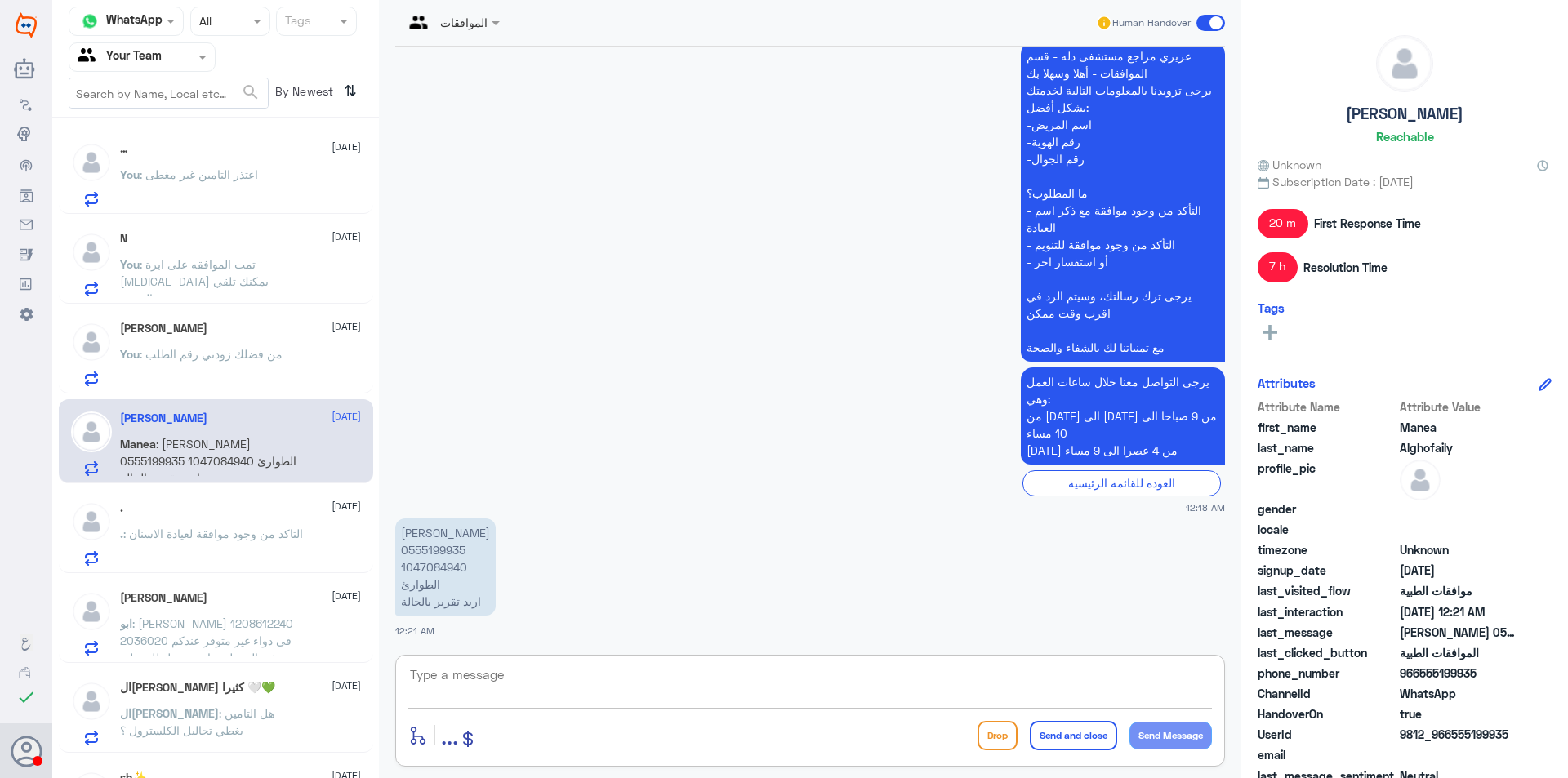
click at [556, 673] on textarea at bounding box center [810, 683] width 804 height 40
click at [622, 691] on textarea at bounding box center [810, 683] width 804 height 40
type textarea "ع"
type textarea "يرجى التواصل مع قسم الاجازات لنزويدكم بتقرير"
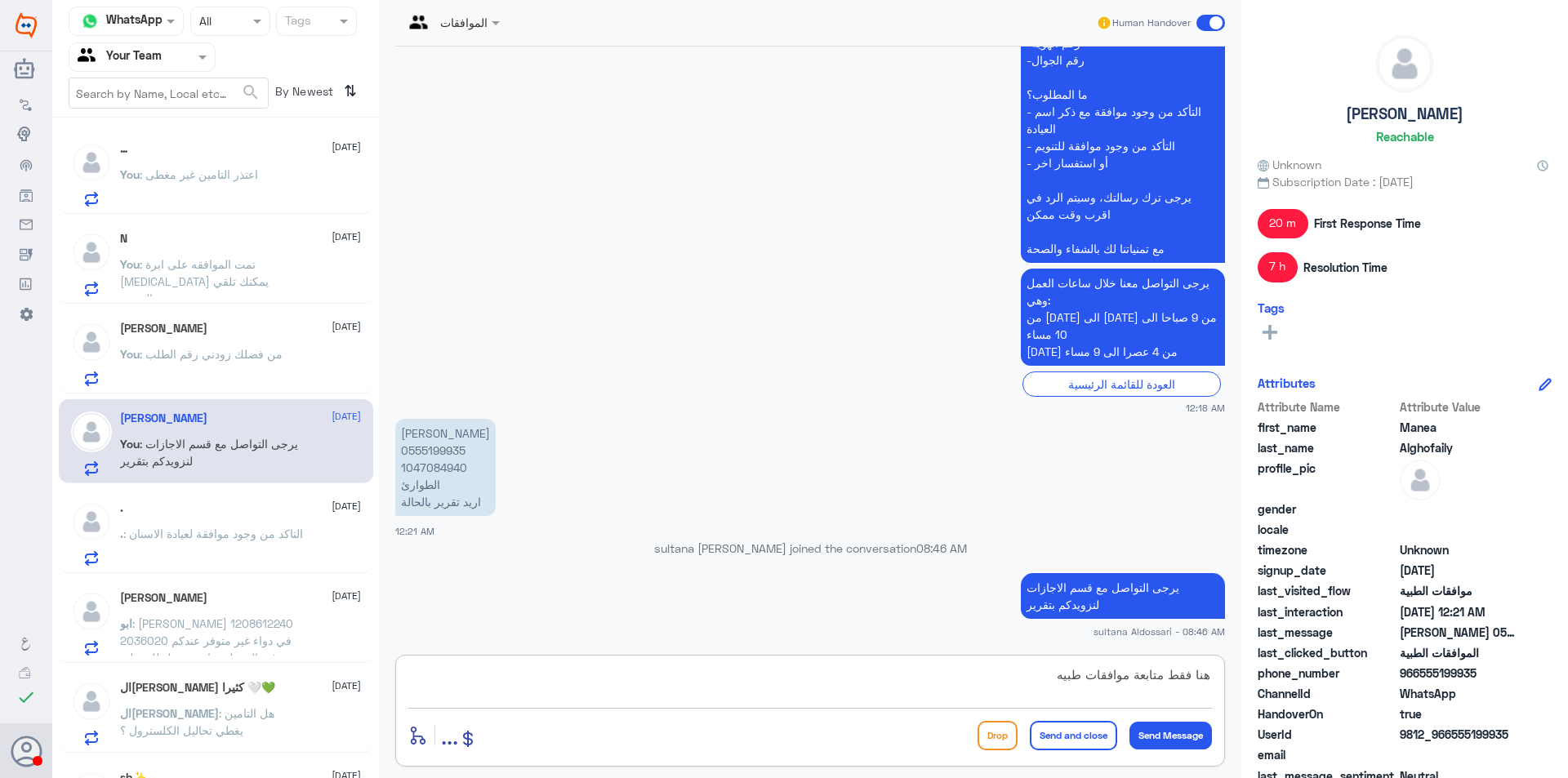
type textarea "هنا فقط متابعة موافقات طبيه"
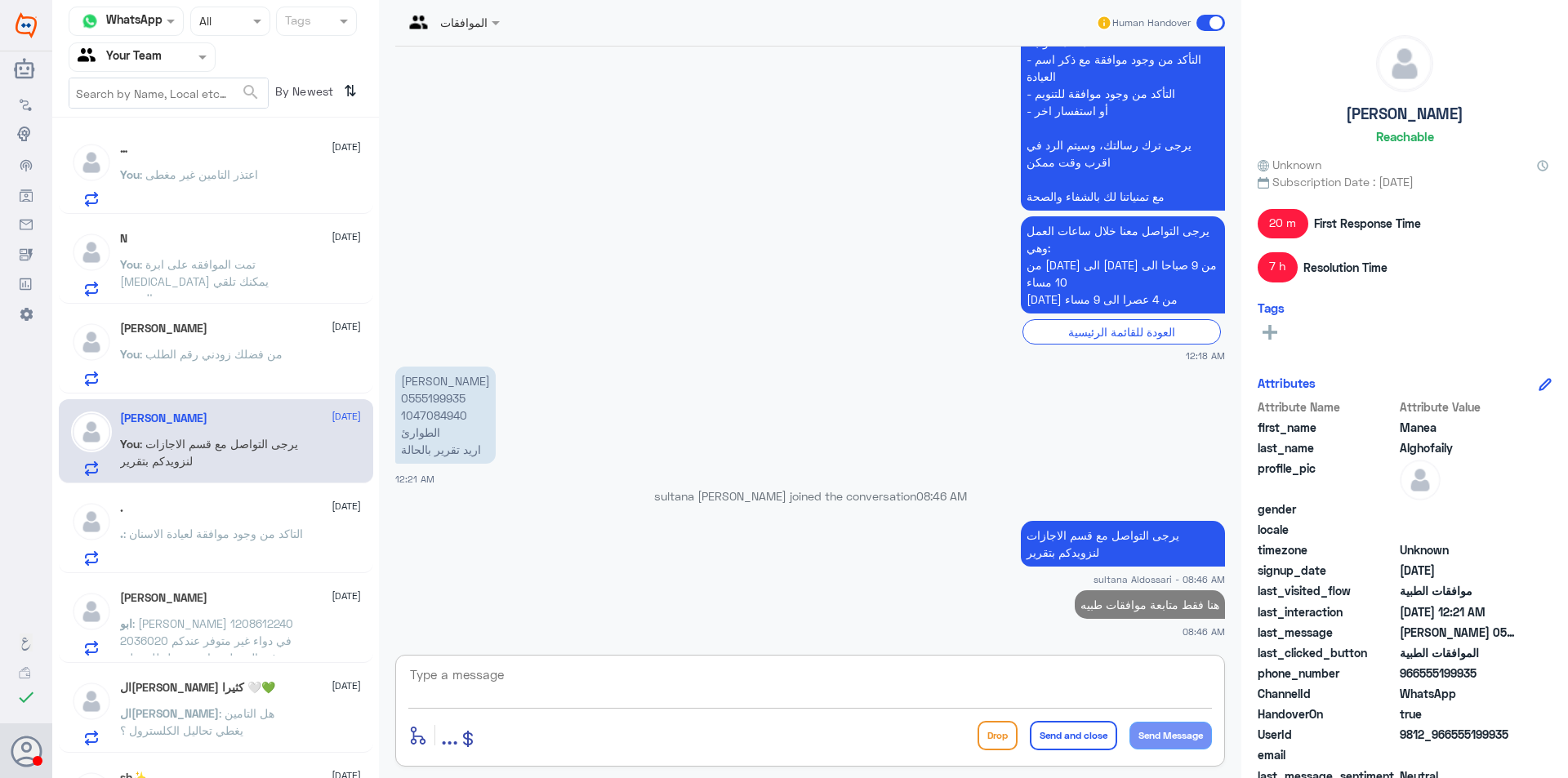
click at [236, 522] on div ". [DATE] . : التاكد من وجود موافقة لعيادة الاسنان" at bounding box center [241, 533] width 241 height 65
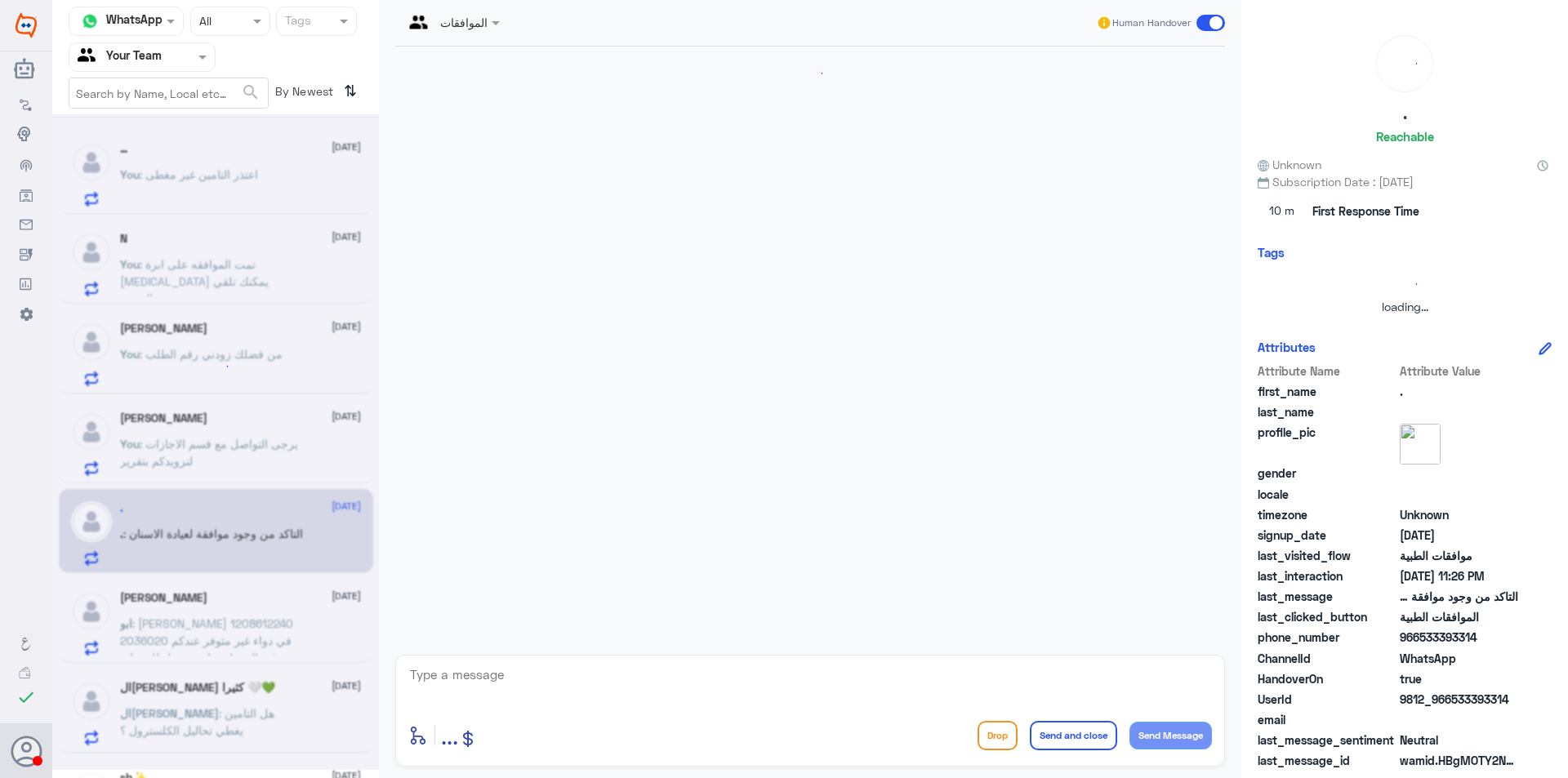
scroll to position [397, 0]
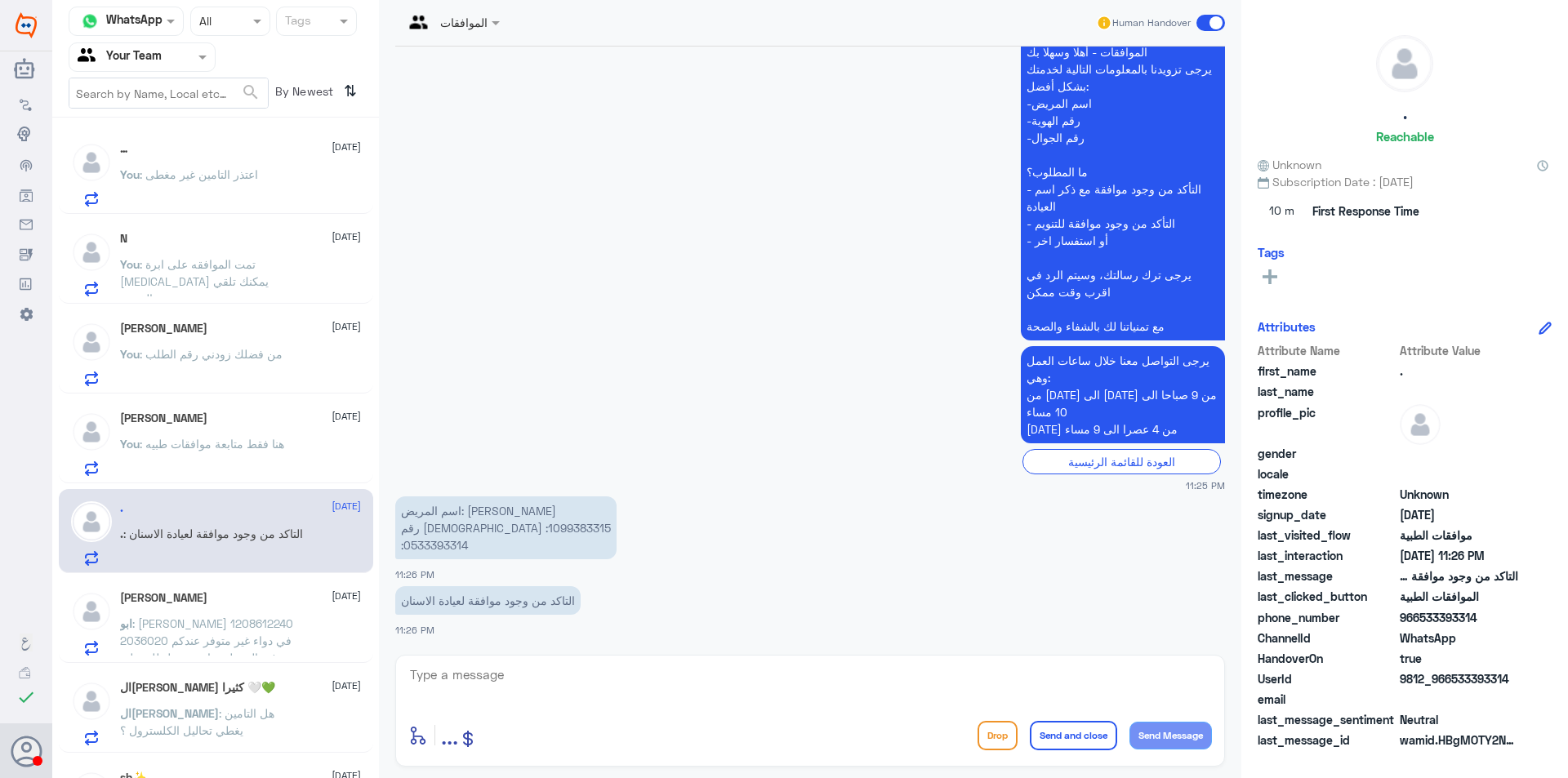
click at [443, 530] on p "اسم المريض: [PERSON_NAME] رقم الهوية :1099383315 :0533393314" at bounding box center [506, 528] width 221 height 63
copy p "1099383315"
click at [521, 682] on textarea at bounding box center [810, 683] width 804 height 40
type textarea "توجد موفقه جزئيه حسب اللمت المحدد للاسنان"
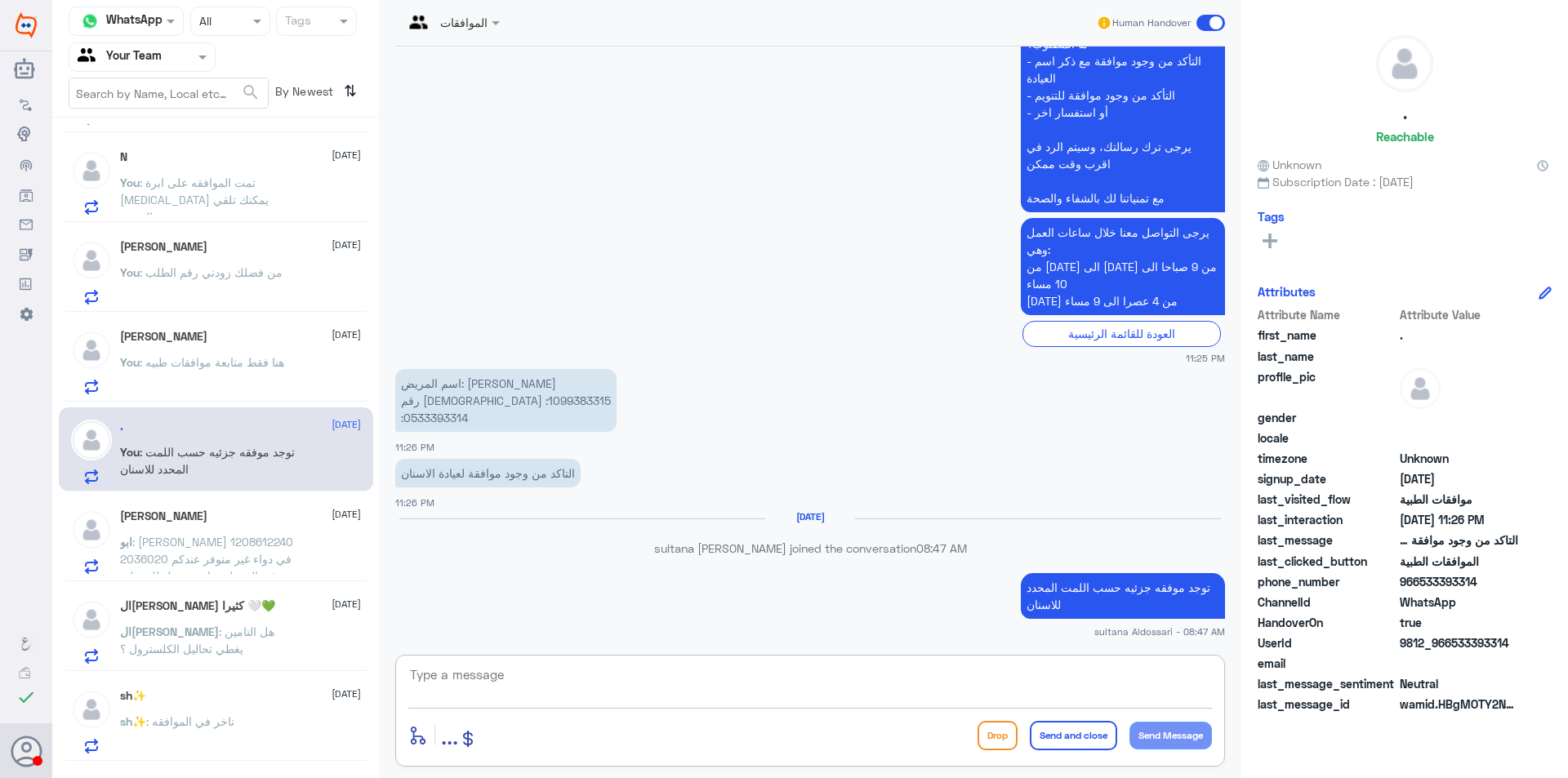
scroll to position [155, 0]
